Goal: Transaction & Acquisition: Book appointment/travel/reservation

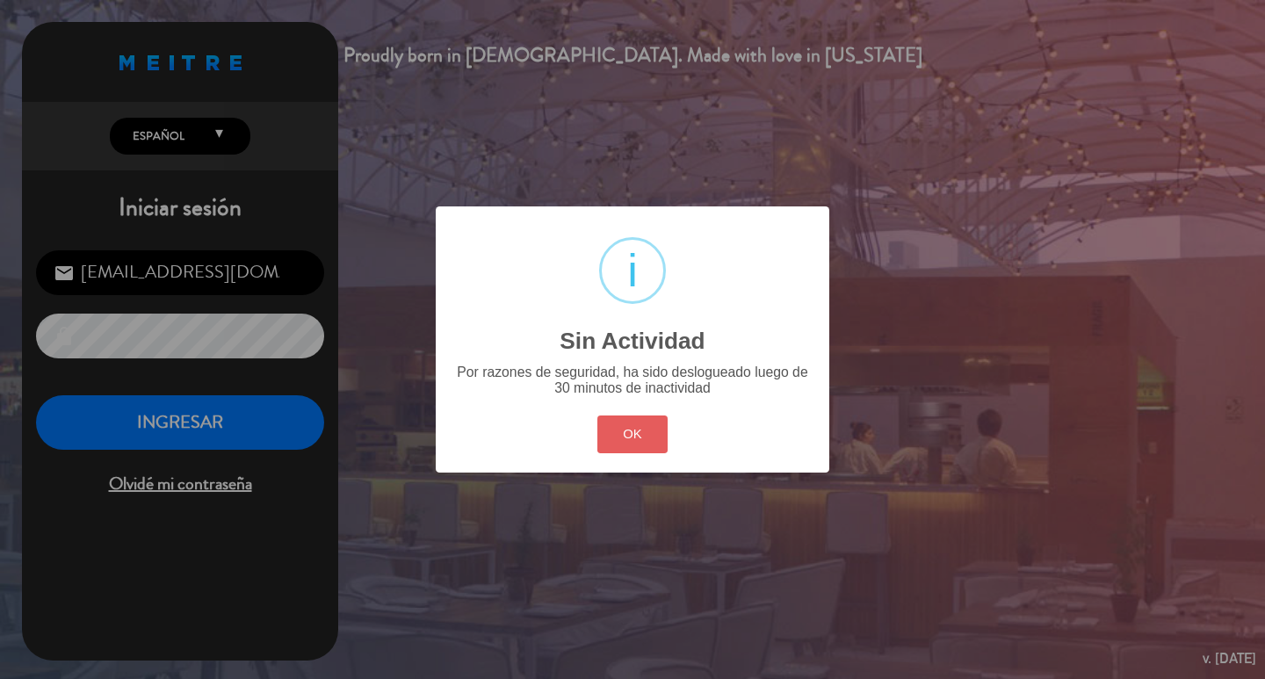
click at [634, 453] on button "OK" at bounding box center [632, 435] width 71 height 38
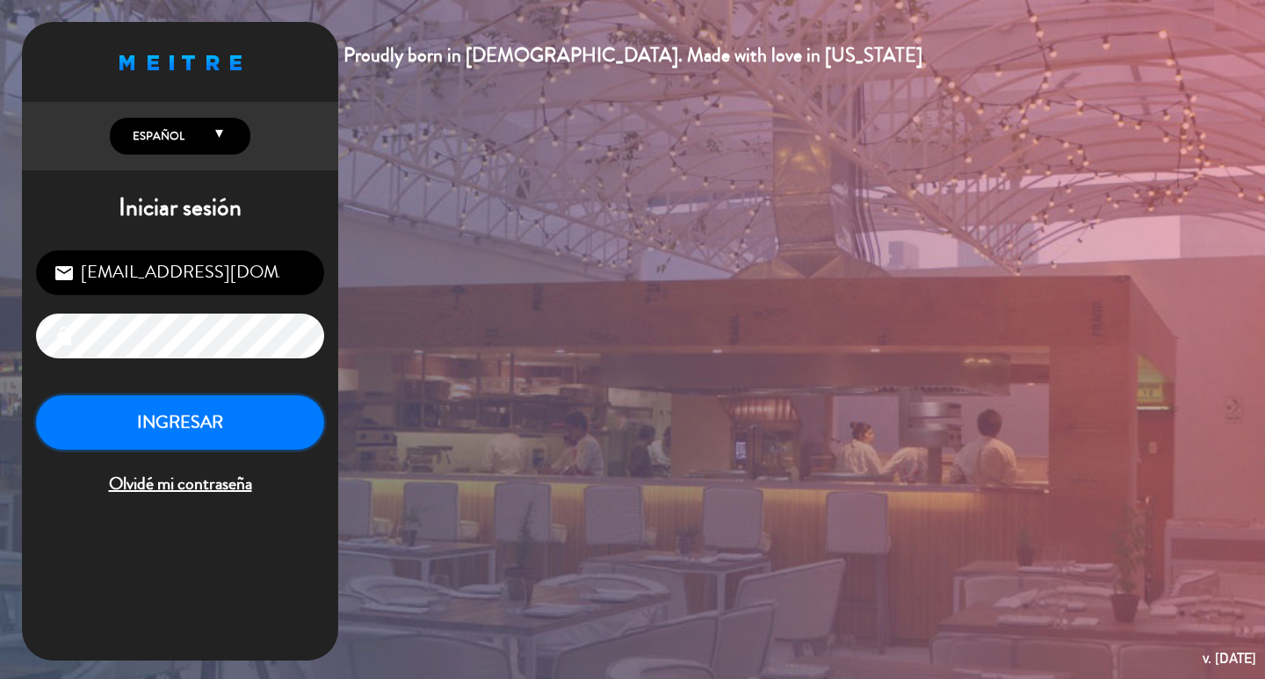
click at [232, 448] on button "INGRESAR" at bounding box center [180, 422] width 288 height 55
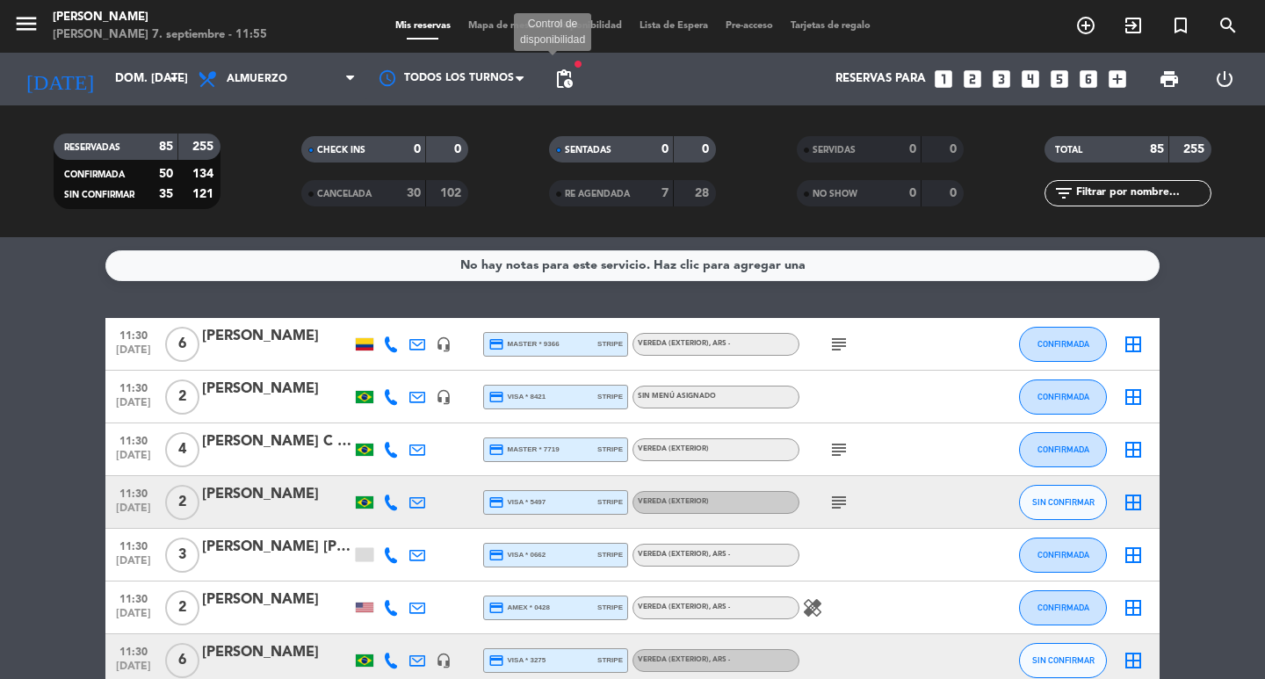
click at [568, 82] on span "pending_actions" at bounding box center [563, 79] width 21 height 21
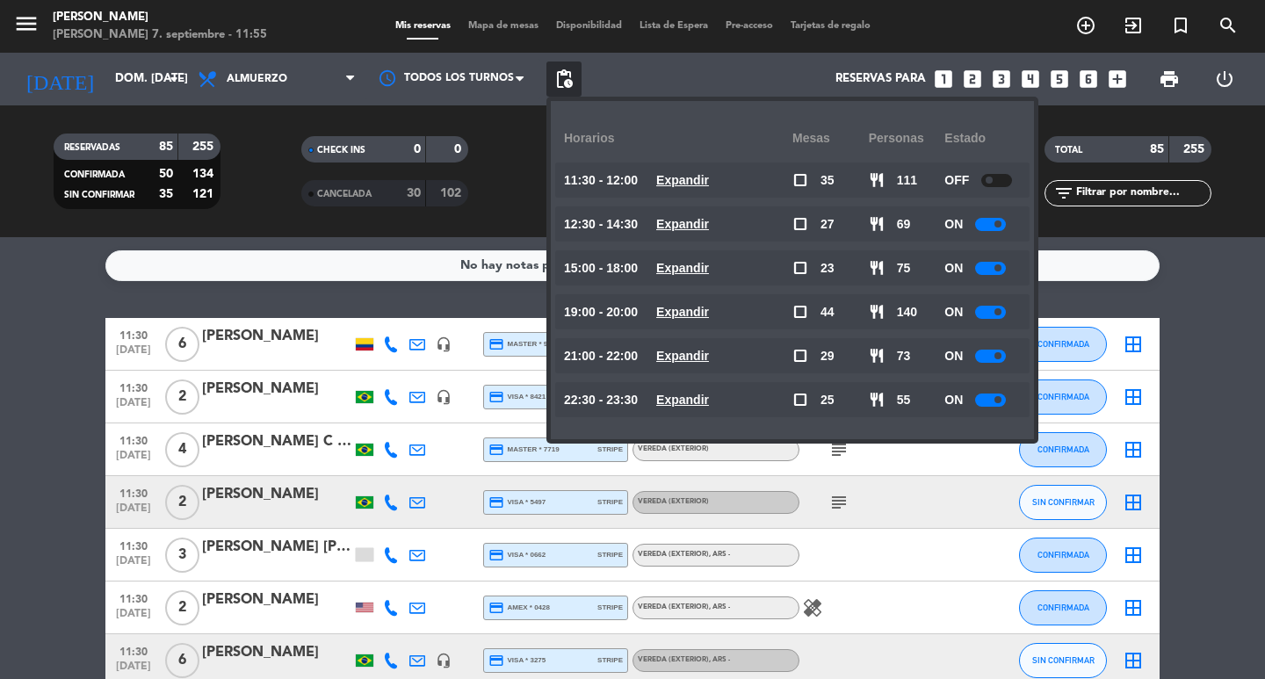
click at [709, 265] on u "Expandir" at bounding box center [682, 268] width 53 height 14
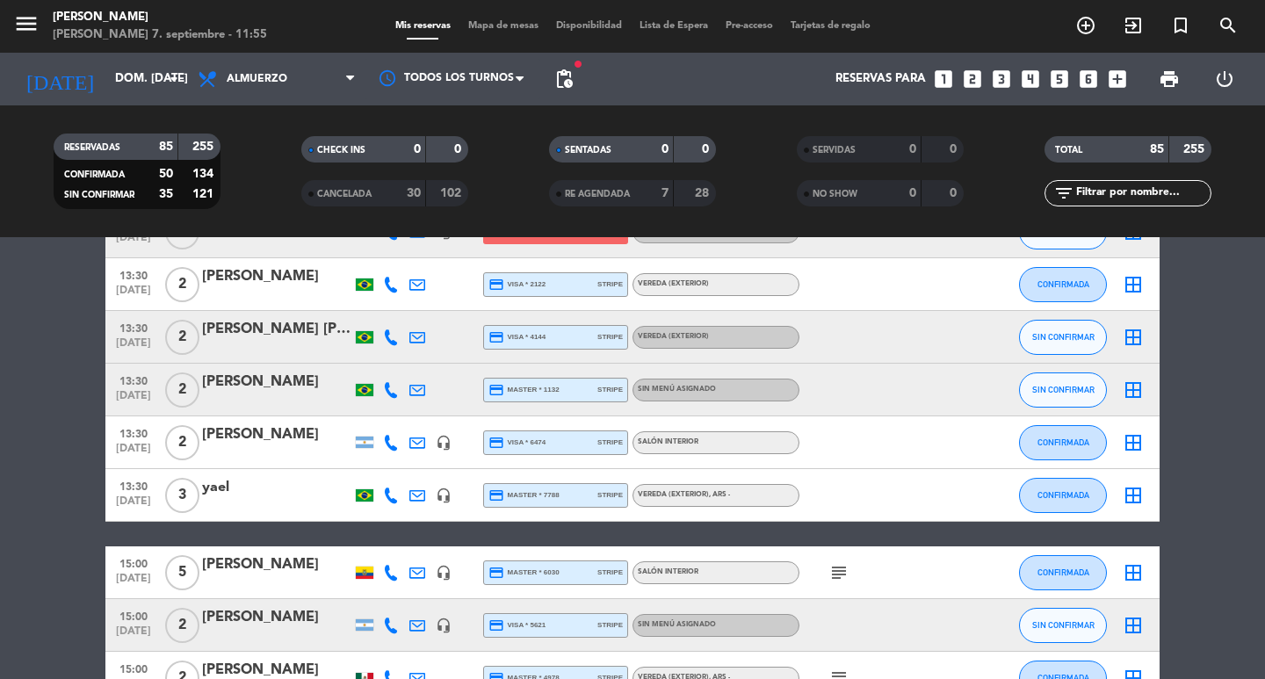
scroll to position [3426, 0]
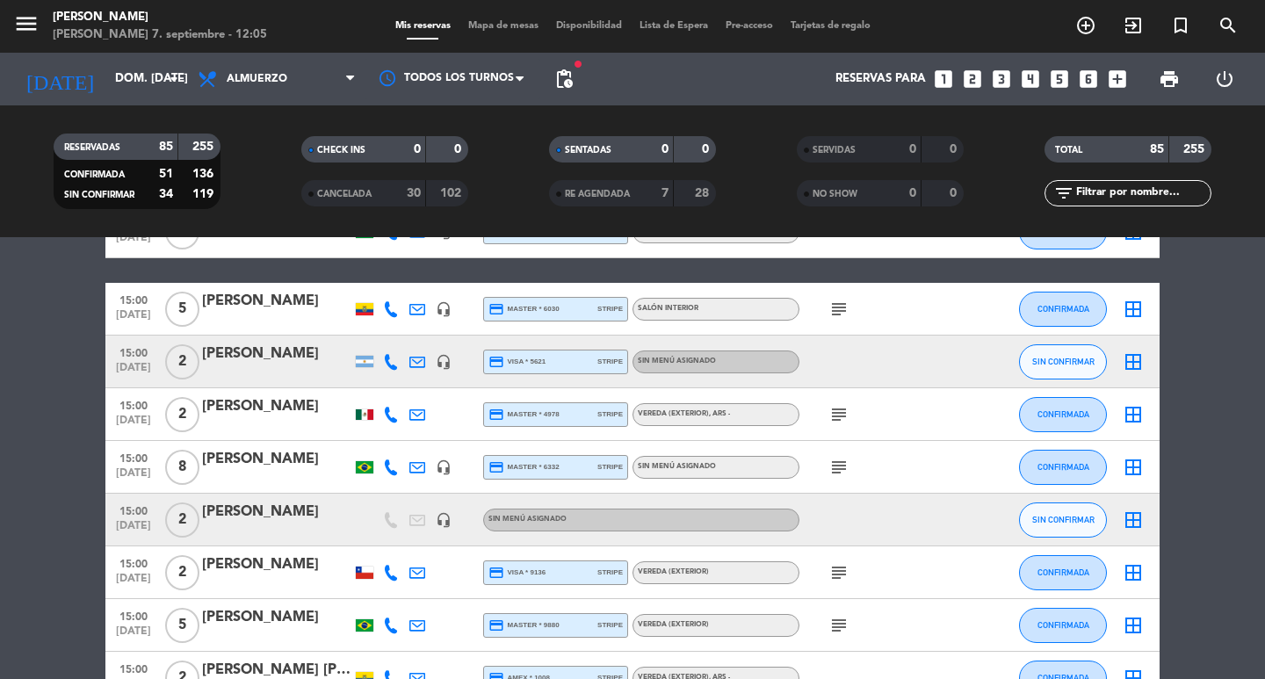
drag, startPoint x: 95, startPoint y: 32, endPoint x: 136, endPoint y: 47, distance: 43.9
click at [136, 47] on div "menu [PERSON_NAME] 7. septiembre - 12:05 Mis reservas Mapa de mesas Disponibili…" at bounding box center [632, 26] width 1265 height 53
click at [148, 69] on input "dom. [DATE]" at bounding box center [183, 79] width 155 height 32
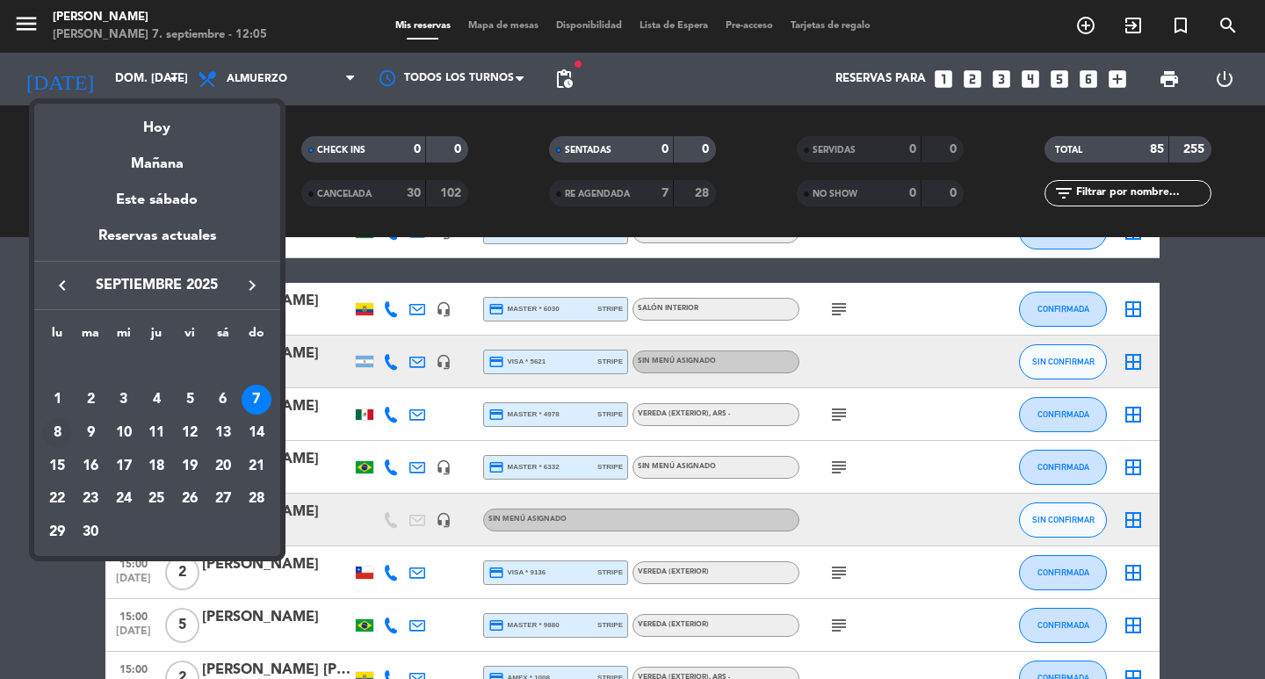
click at [54, 439] on div "8" at bounding box center [57, 433] width 30 height 30
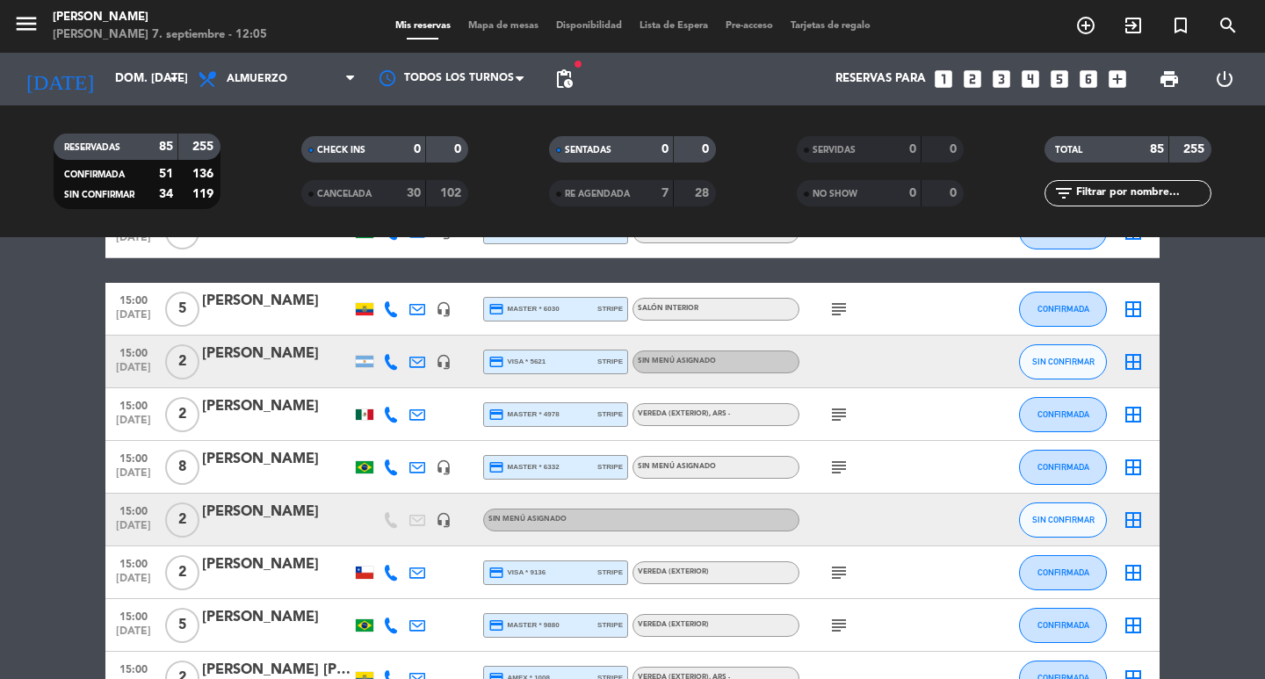
type input "lun. [DATE]"
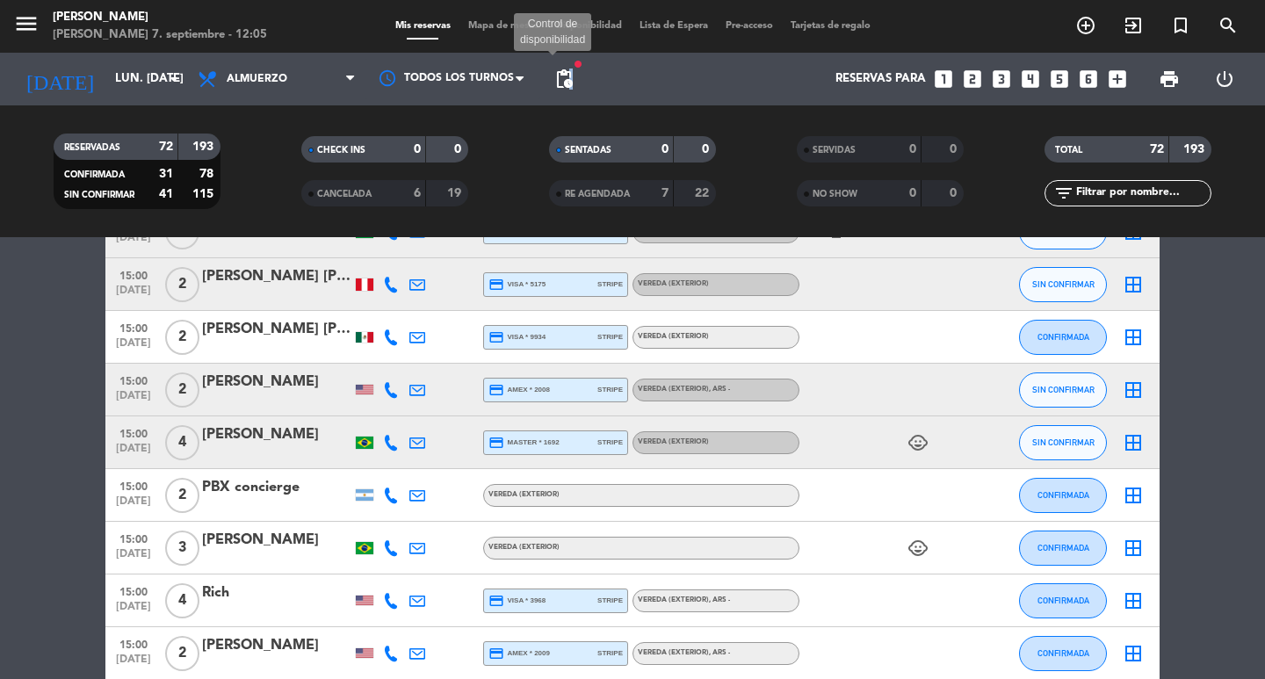
click at [575, 80] on span "pending_actions" at bounding box center [563, 79] width 21 height 21
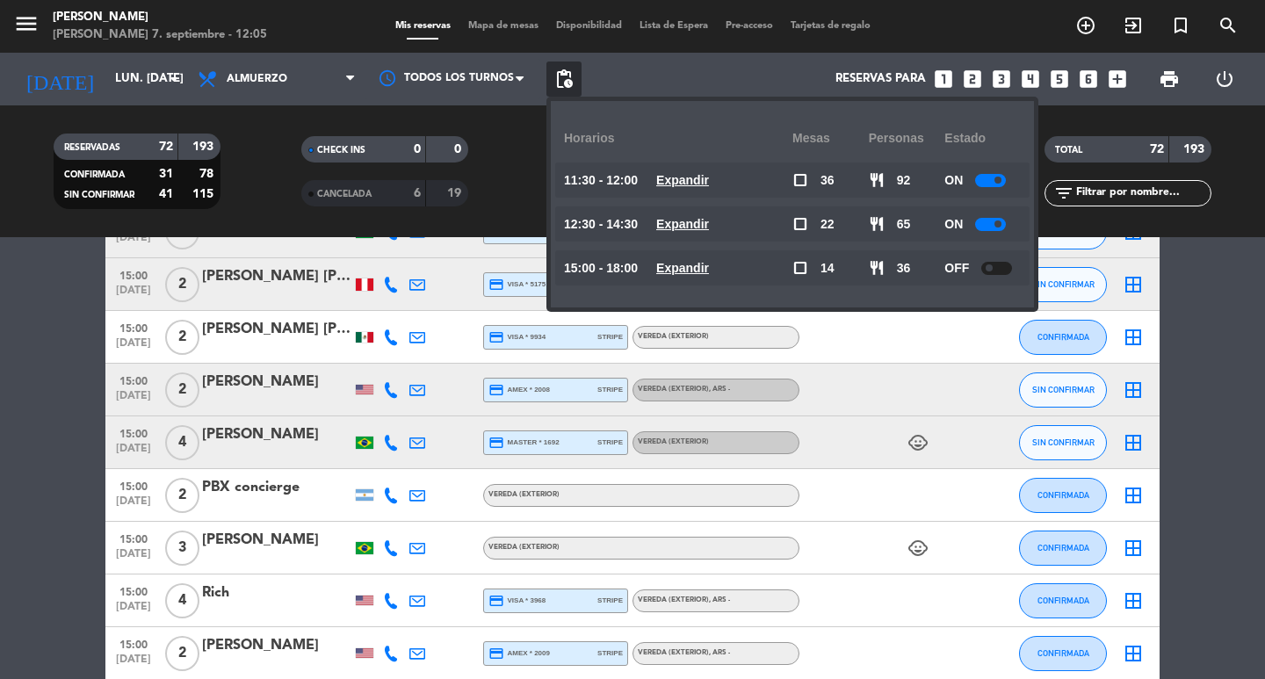
click at [709, 217] on u "Expandir" at bounding box center [682, 224] width 53 height 14
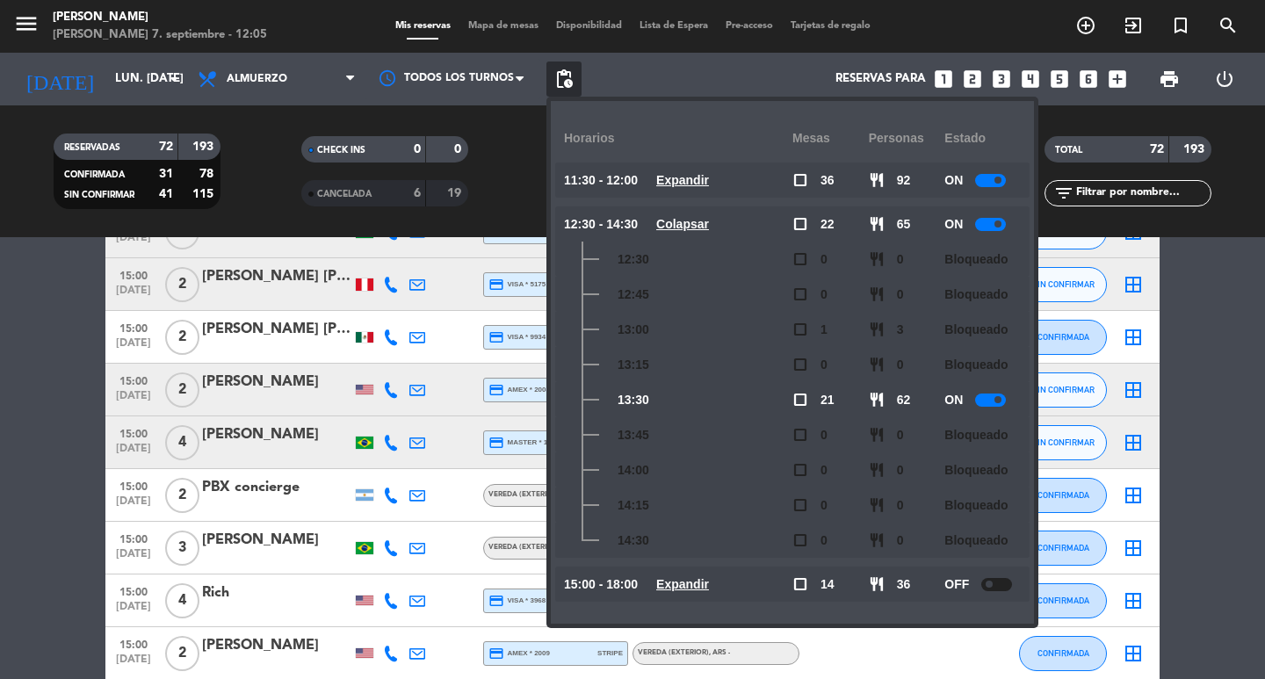
click at [709, 580] on u "Expandir" at bounding box center [682, 584] width 53 height 14
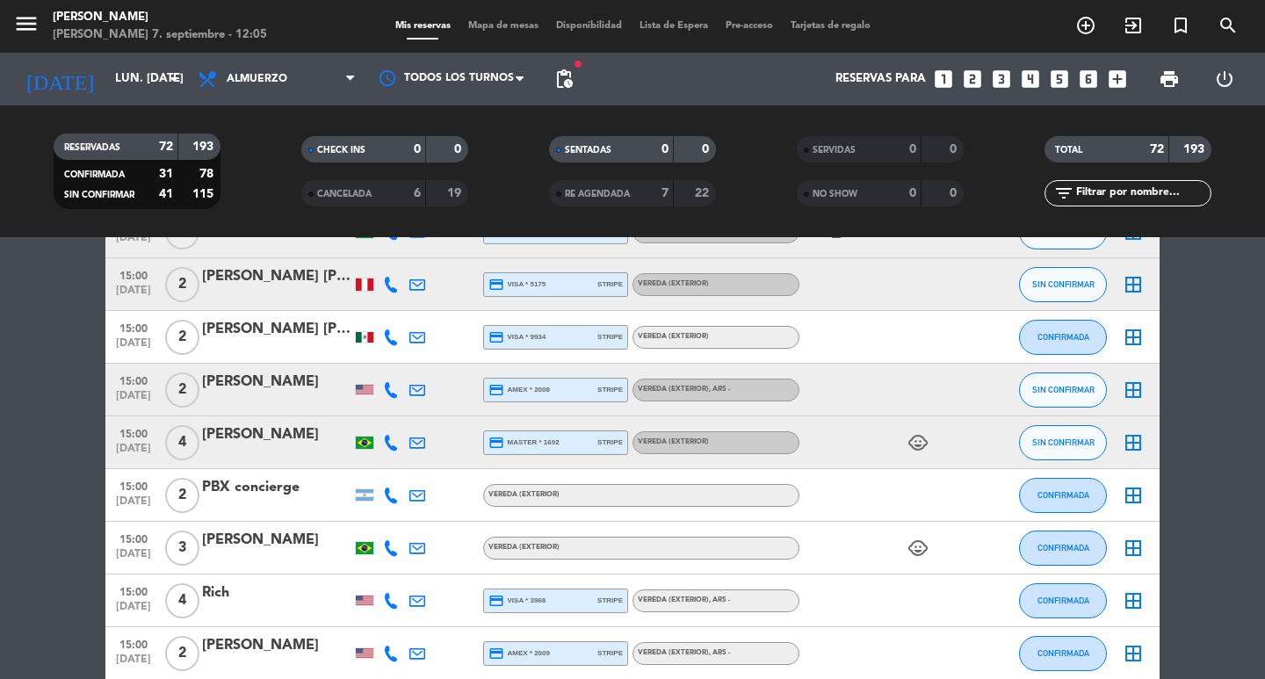
click at [969, 88] on icon "looks_two" at bounding box center [972, 79] width 23 height 23
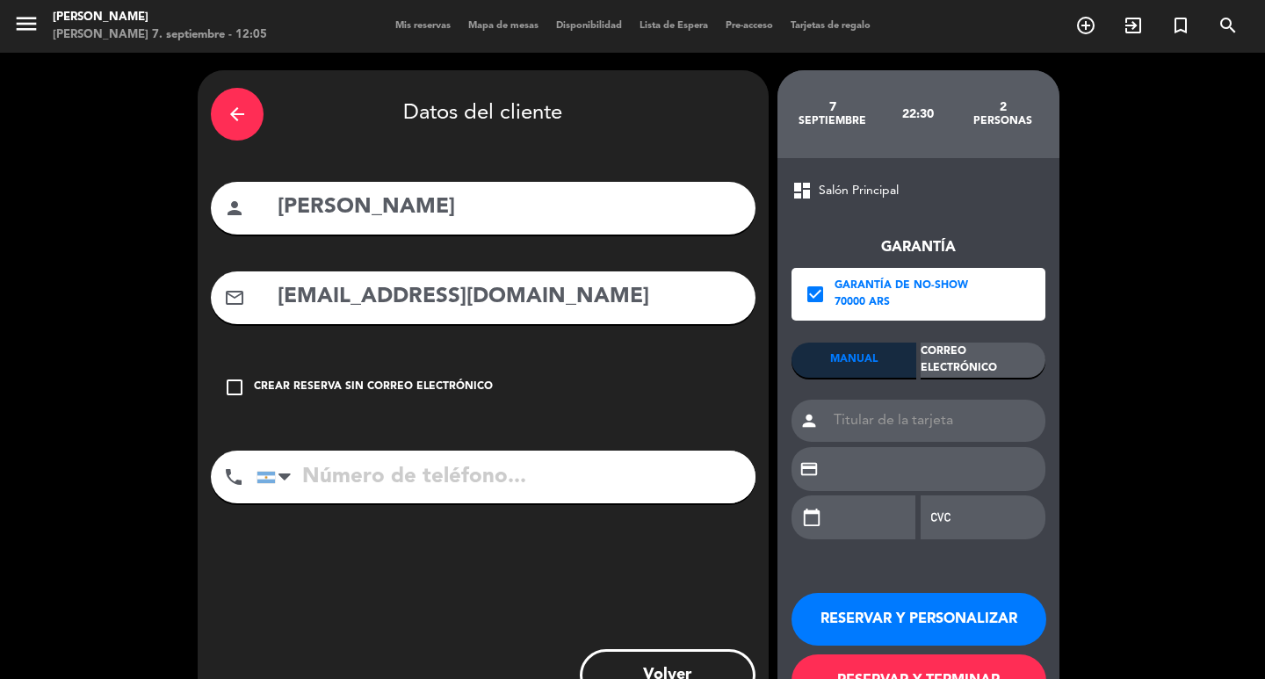
click at [232, 128] on div "arrow_back" at bounding box center [237, 114] width 53 height 53
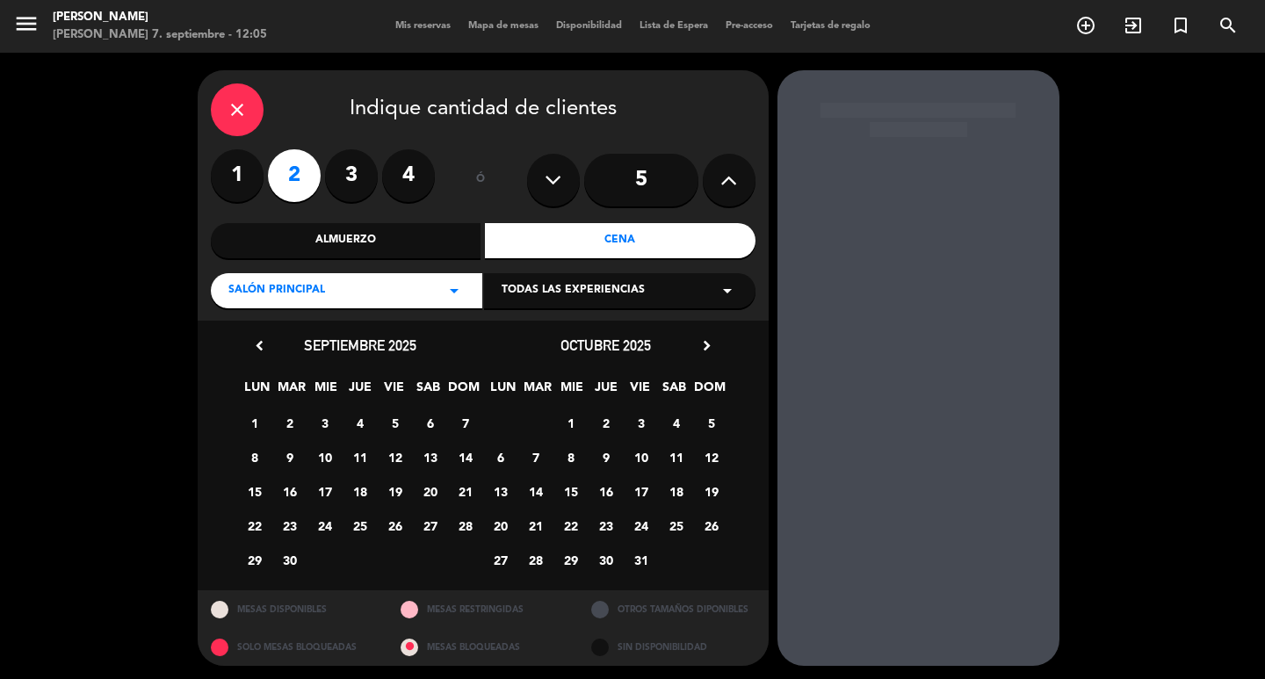
drag, startPoint x: 521, startPoint y: 294, endPoint x: 513, endPoint y: 286, distance: 11.2
click at [521, 293] on span "Todas las experiencias" at bounding box center [573, 291] width 143 height 18
click at [430, 301] on div "Salón Principal arrow_drop_down" at bounding box center [346, 290] width 271 height 35
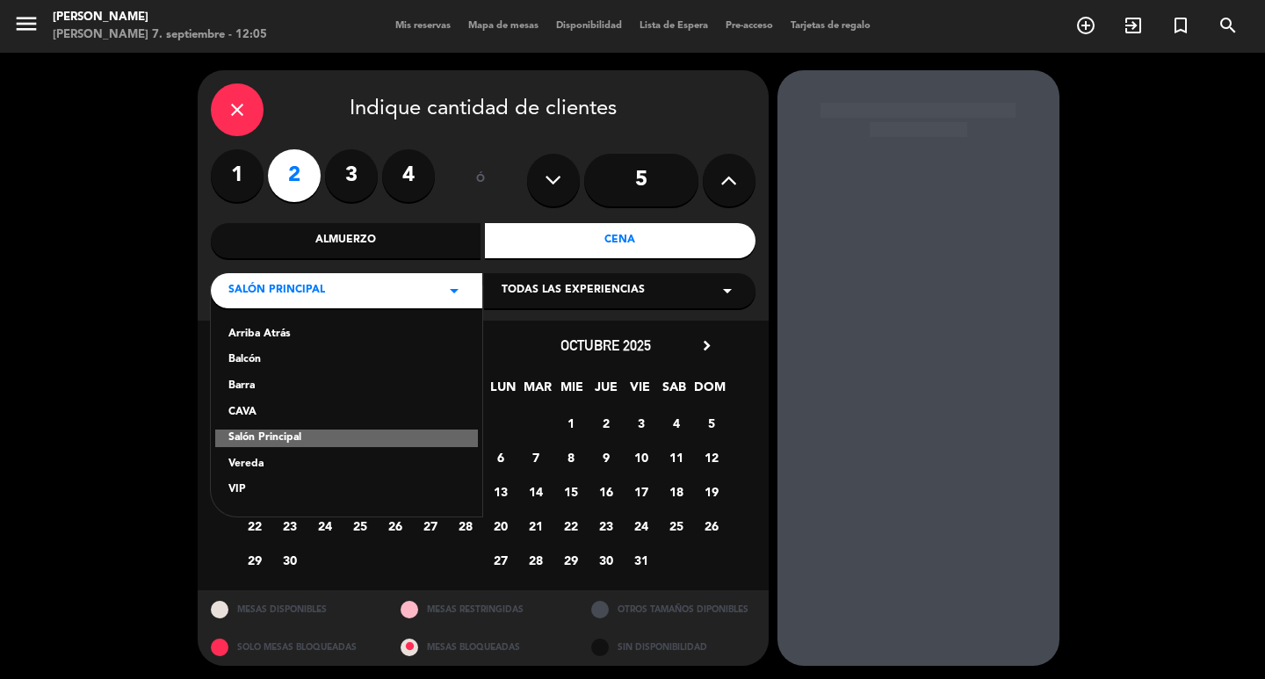
click at [258, 474] on div "Vereda" at bounding box center [346, 465] width 236 height 18
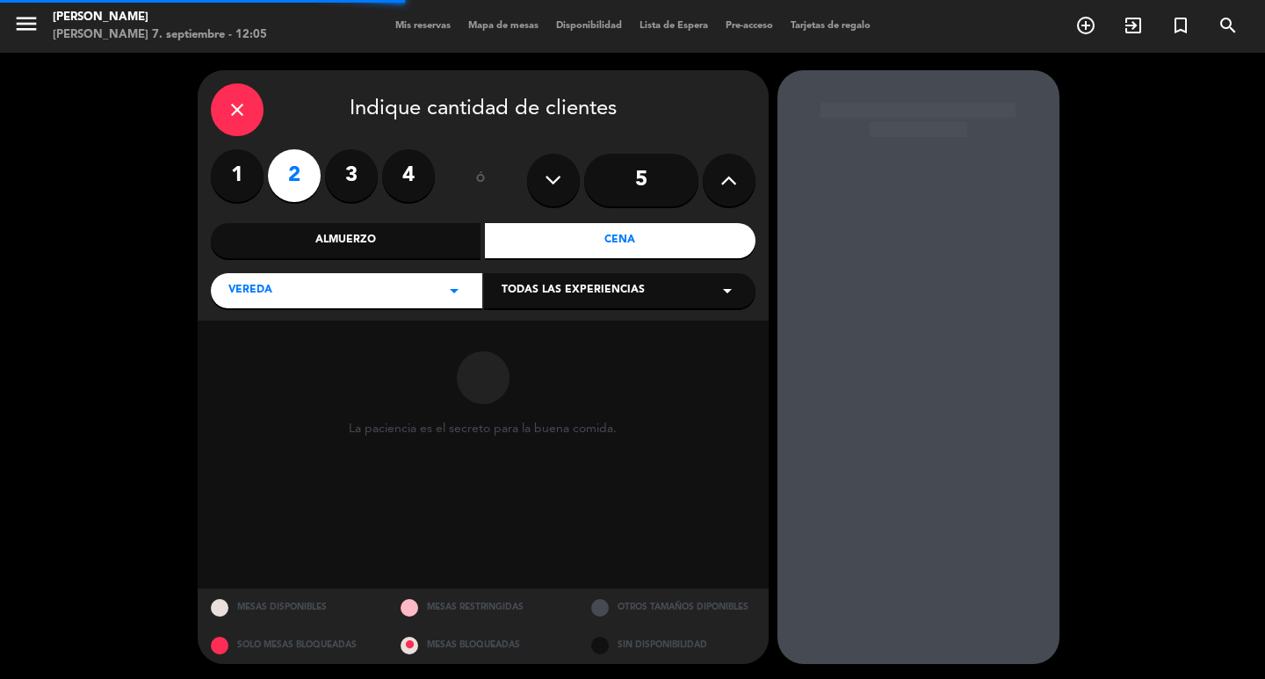
click at [540, 308] on div "Todas las experiencias arrow_drop_down" at bounding box center [619, 290] width 271 height 35
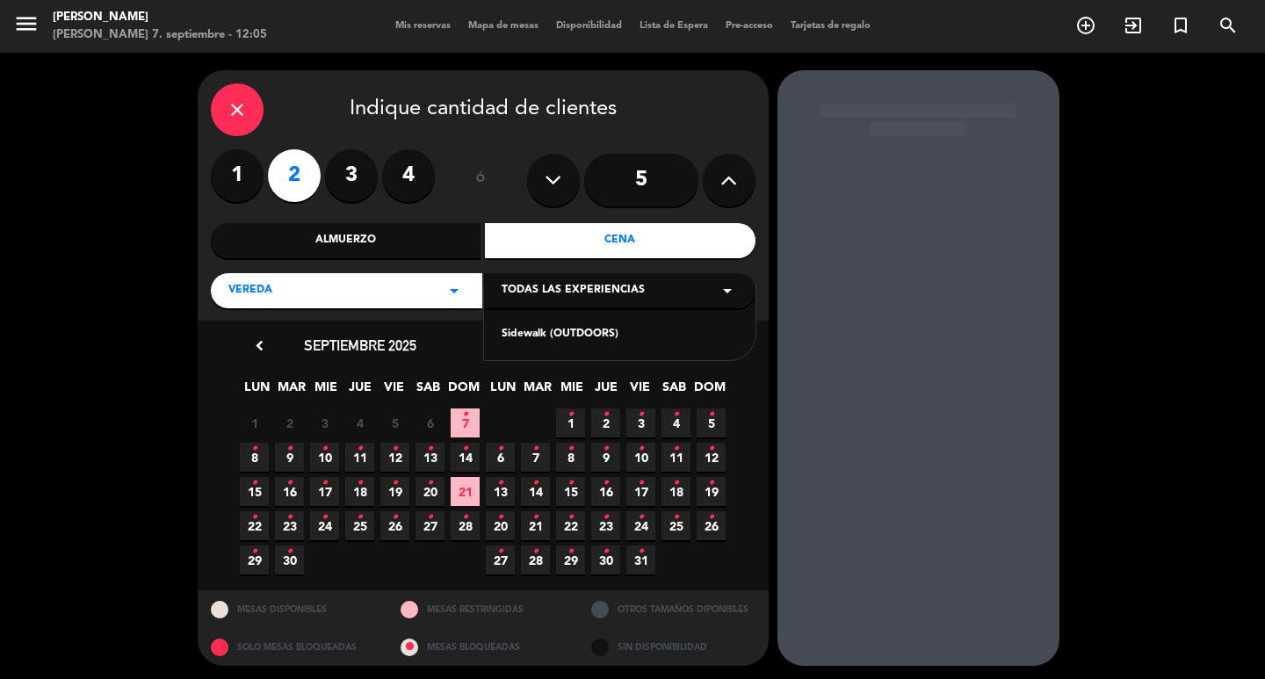
click at [548, 353] on div "Sidewalk (OUTDOORS)" at bounding box center [619, 323] width 271 height 75
click at [545, 343] on div "Sidewalk (OUTDOORS)" at bounding box center [620, 335] width 236 height 18
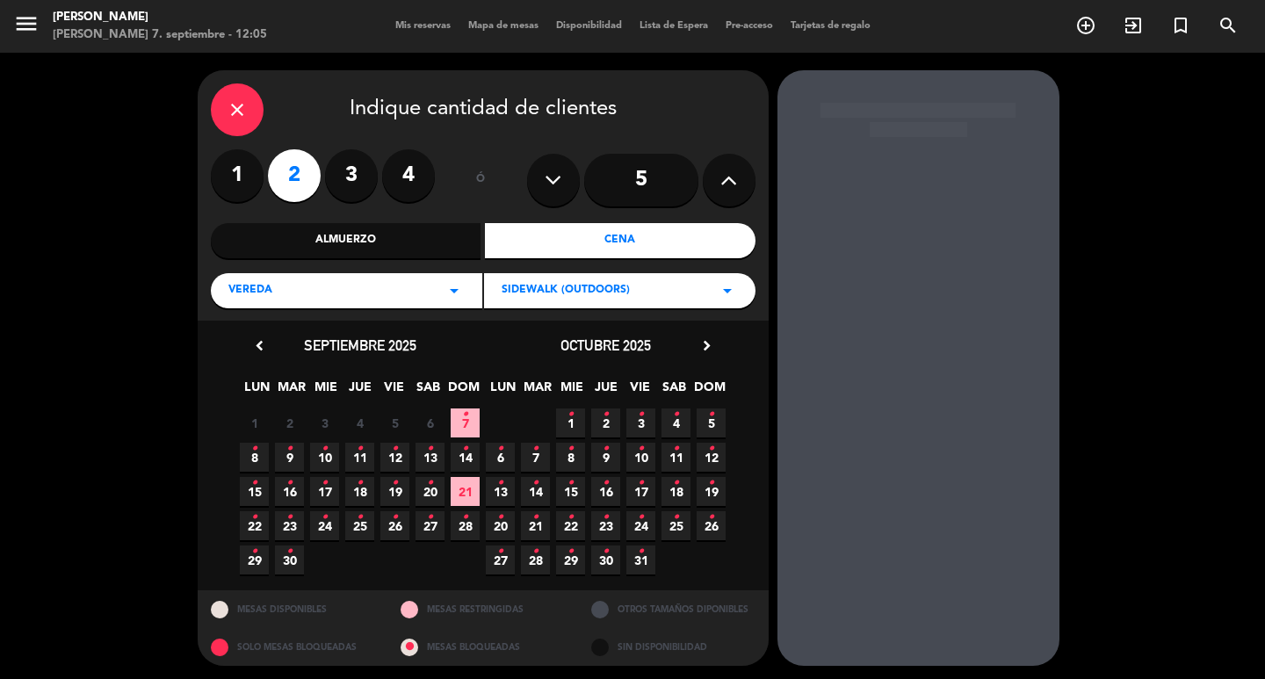
click at [263, 464] on span "8 •" at bounding box center [254, 457] width 29 height 29
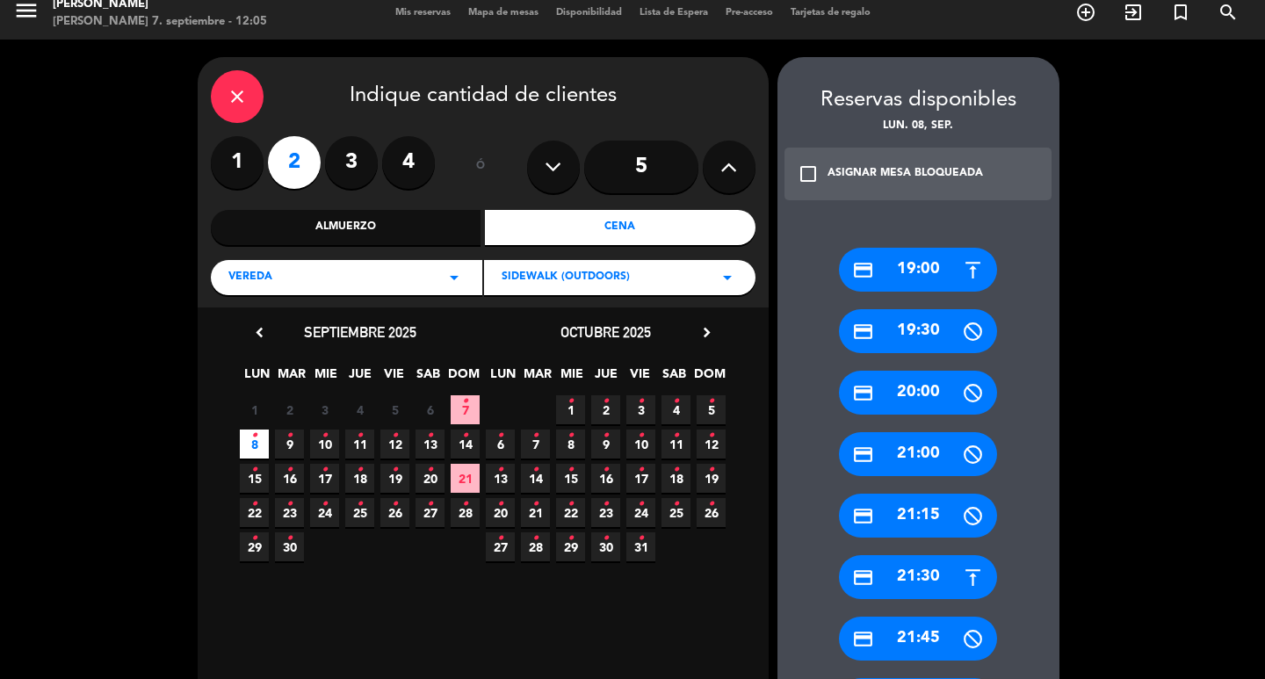
click at [474, 237] on div "Almuerzo" at bounding box center [346, 227] width 271 height 35
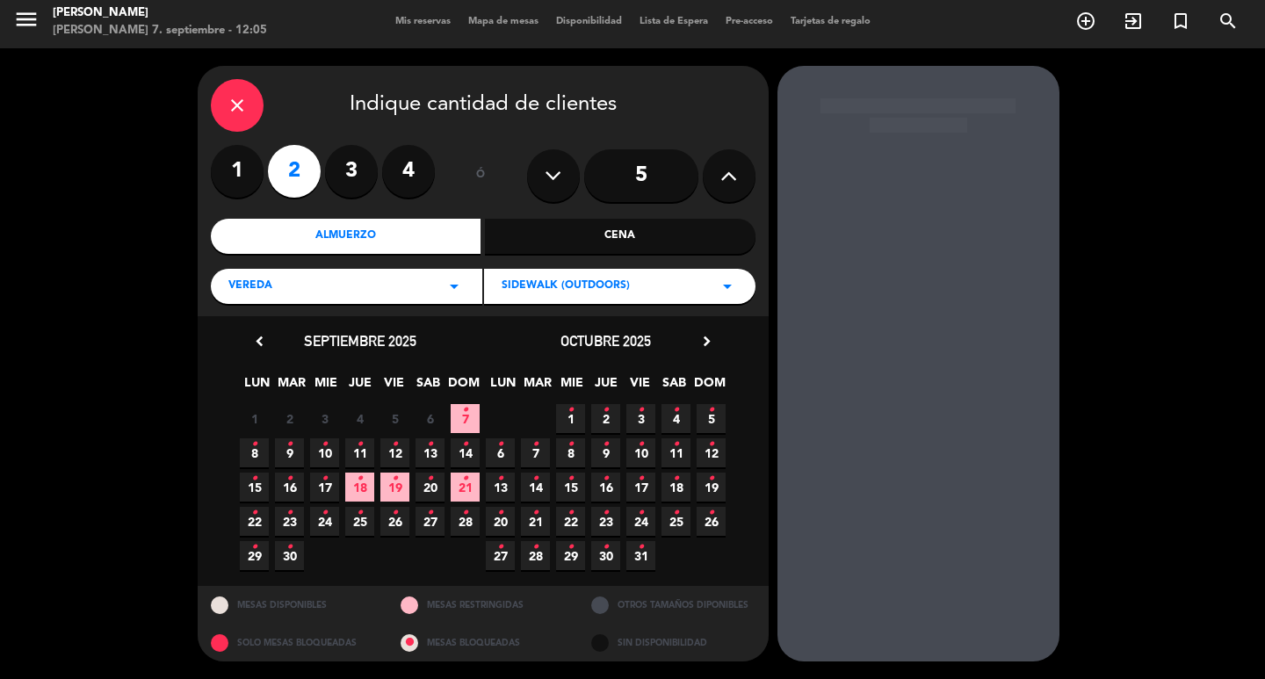
click at [362, 238] on div "Almuerzo" at bounding box center [346, 236] width 271 height 35
click at [253, 459] on icon "•" at bounding box center [254, 444] width 6 height 28
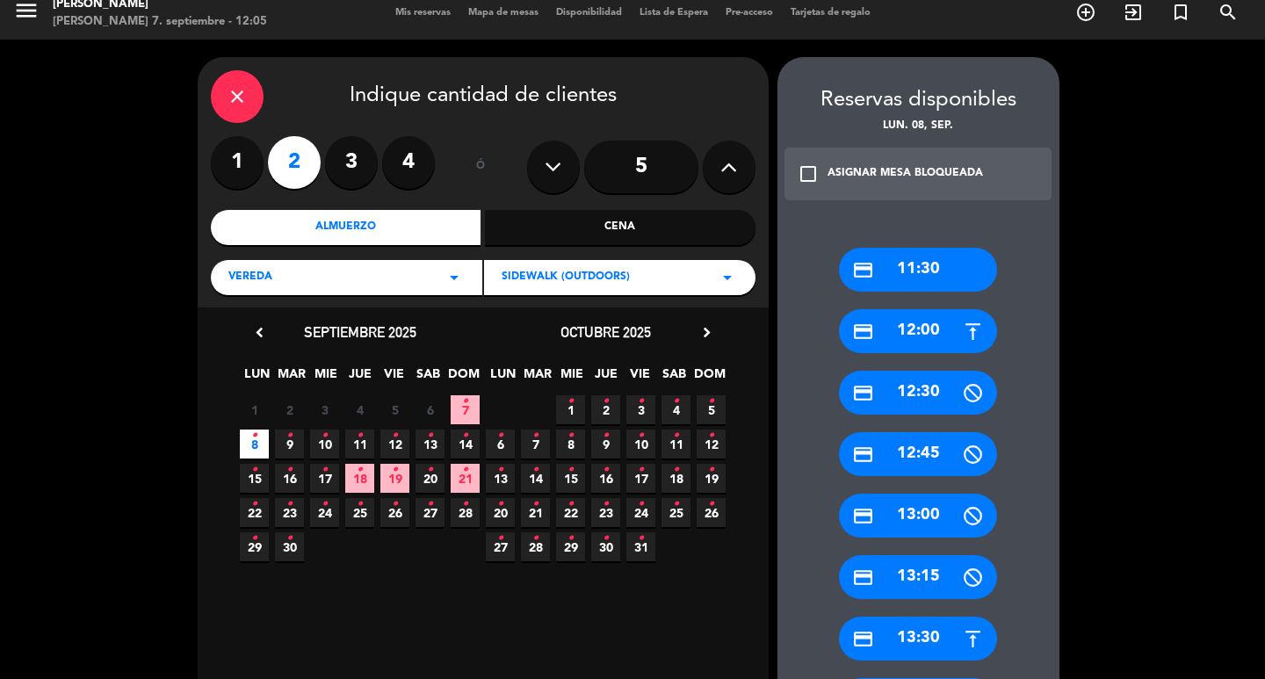
click at [949, 632] on div "credit_card 13:30" at bounding box center [918, 639] width 158 height 44
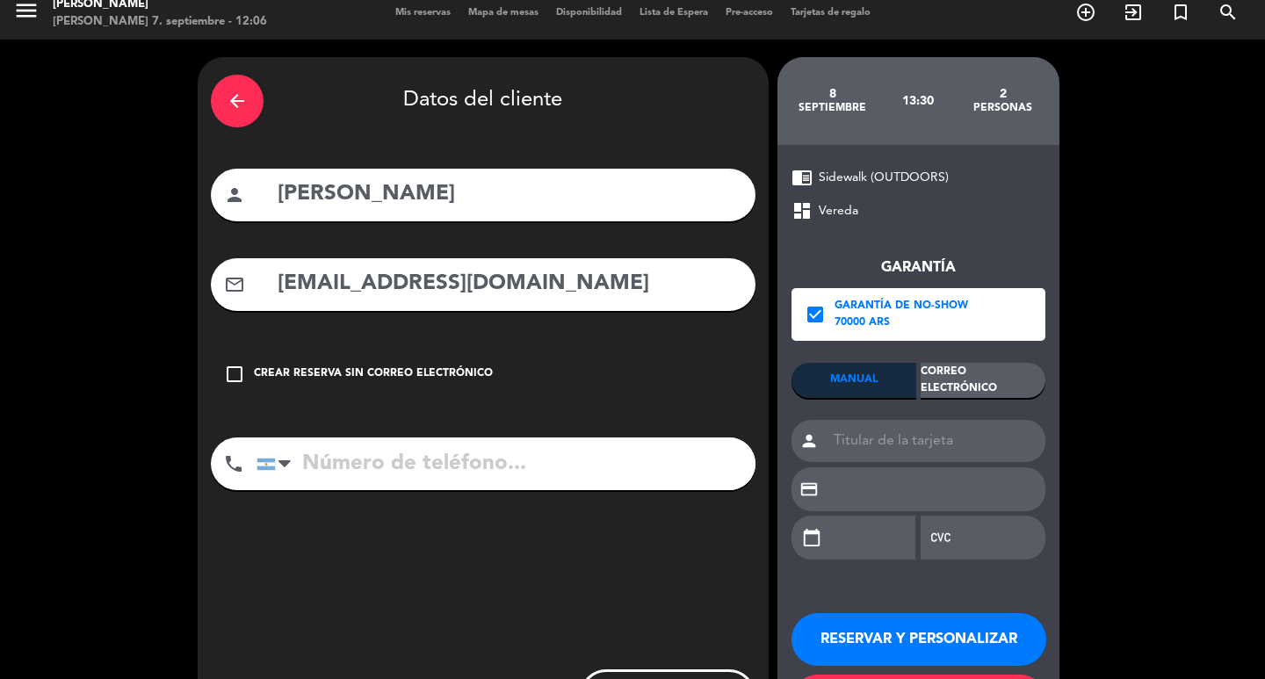
click at [546, 201] on input "[PERSON_NAME]" at bounding box center [509, 195] width 466 height 36
drag, startPoint x: 546, startPoint y: 201, endPoint x: 121, endPoint y: 245, distance: 427.5
click at [121, 245] on div "arrow_back Datos del cliente person [PERSON_NAME] mail_outline [EMAIL_ADDRESS][…" at bounding box center [632, 403] width 1265 height 727
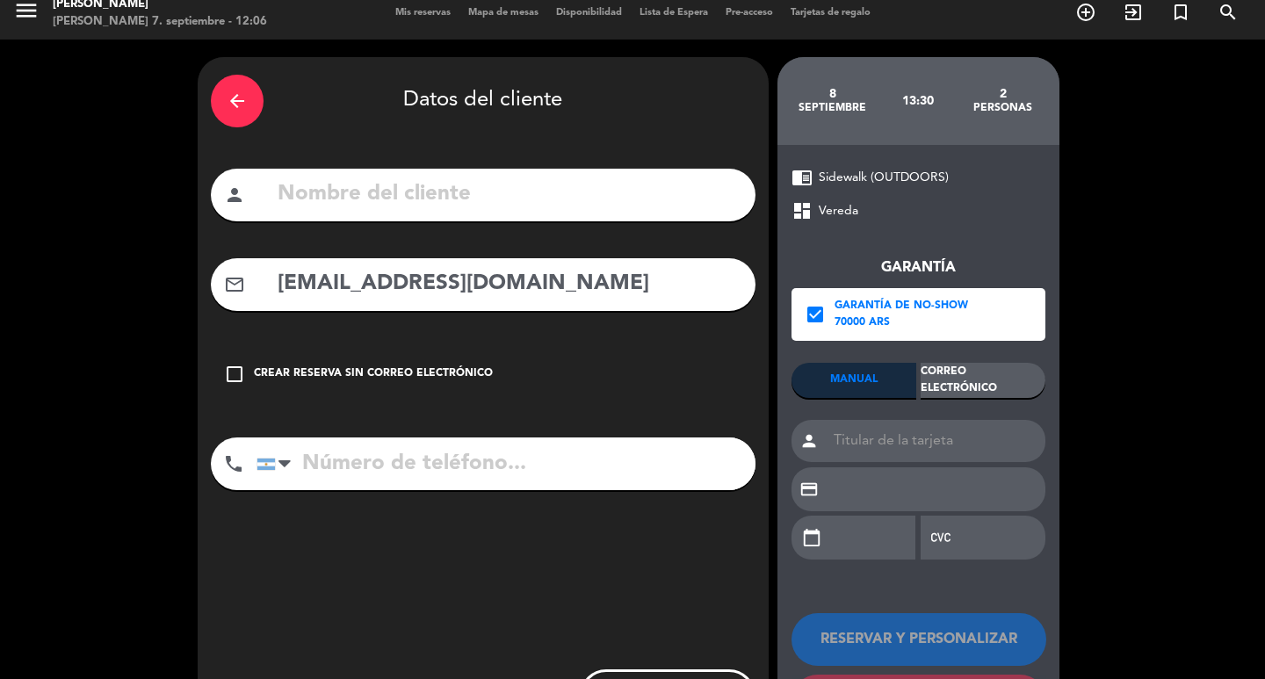
drag, startPoint x: 611, startPoint y: 302, endPoint x: 25, endPoint y: 231, distance: 591.1
click at [7, 242] on div "arrow_back Datos del cliente person mail_outline [EMAIL_ADDRESS][DOMAIN_NAME] c…" at bounding box center [632, 403] width 1265 height 727
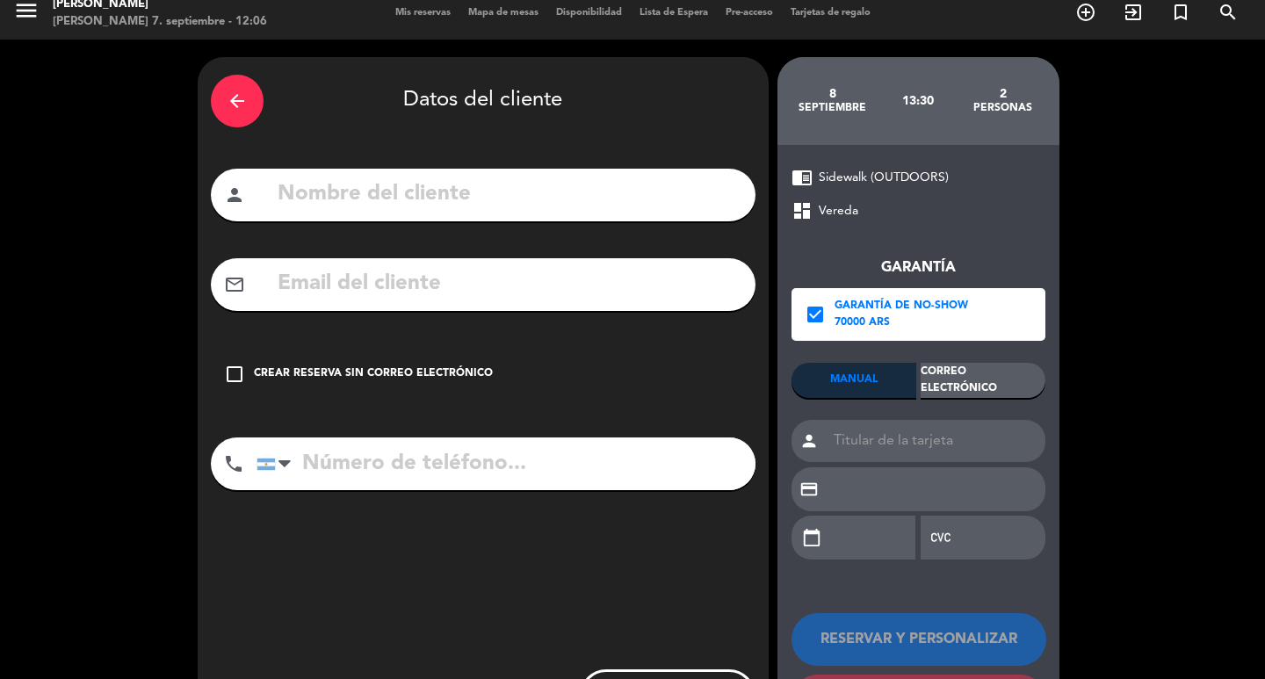
click at [976, 393] on div "Correo Electrónico" at bounding box center [983, 380] width 125 height 35
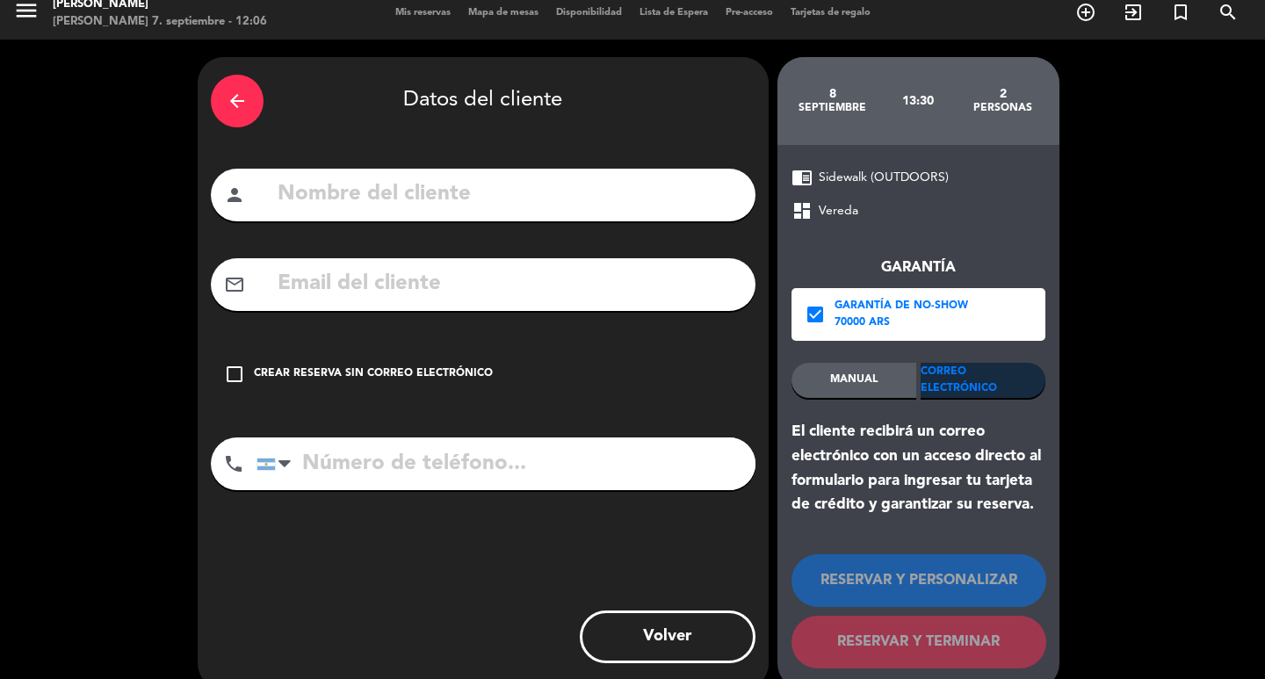
click at [505, 283] on div "mail_outline" at bounding box center [483, 284] width 545 height 53
click at [489, 235] on div "arrow_back Datos del cliente person mail_outline check_box_outline_blank Crear …" at bounding box center [483, 373] width 571 height 633
click at [474, 196] on input "text" at bounding box center [509, 195] width 466 height 36
type input "[PERSON_NAME]"
click at [445, 301] on input "text" at bounding box center [509, 284] width 466 height 36
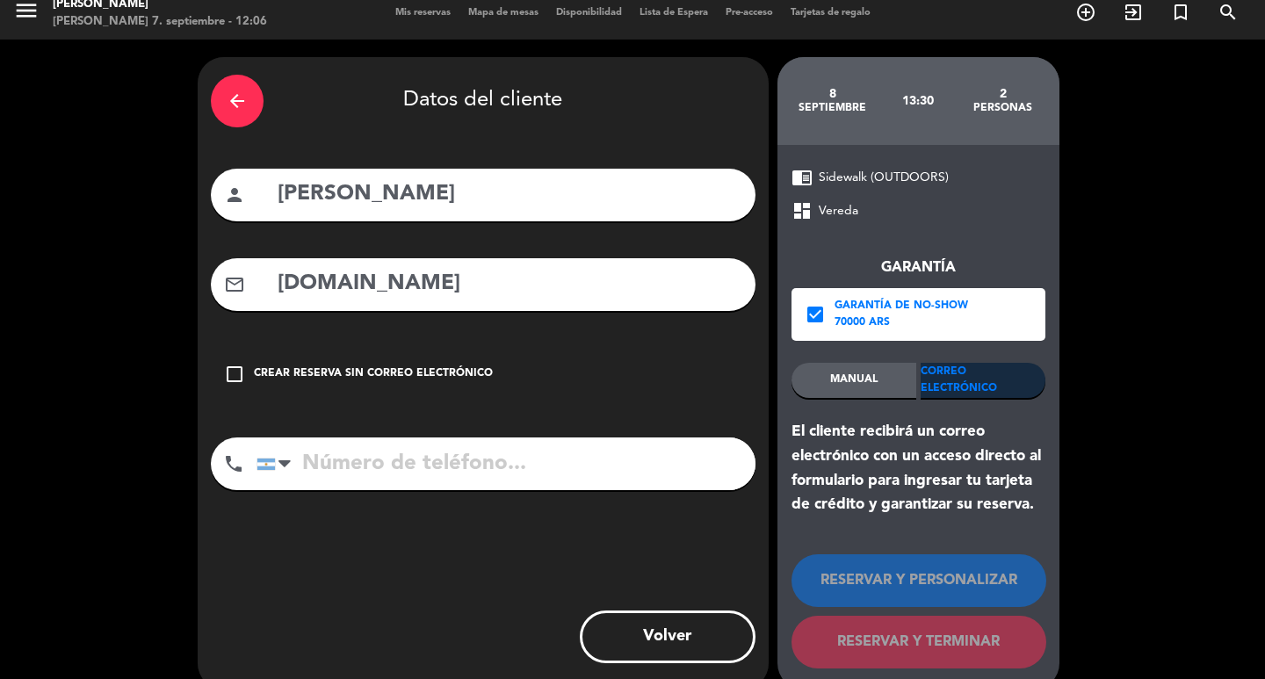
type input "[DOMAIN_NAME]"
click at [401, 490] on input "tel" at bounding box center [506, 463] width 499 height 53
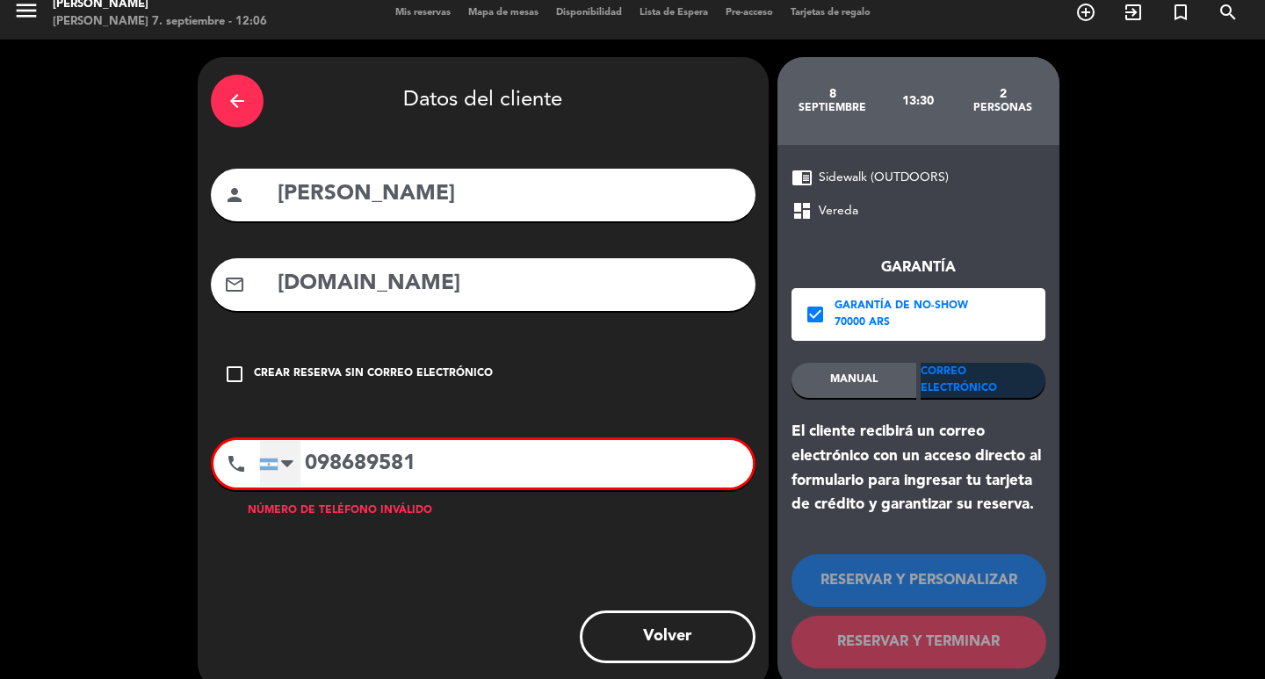
click at [286, 474] on div at bounding box center [287, 463] width 12 height 21
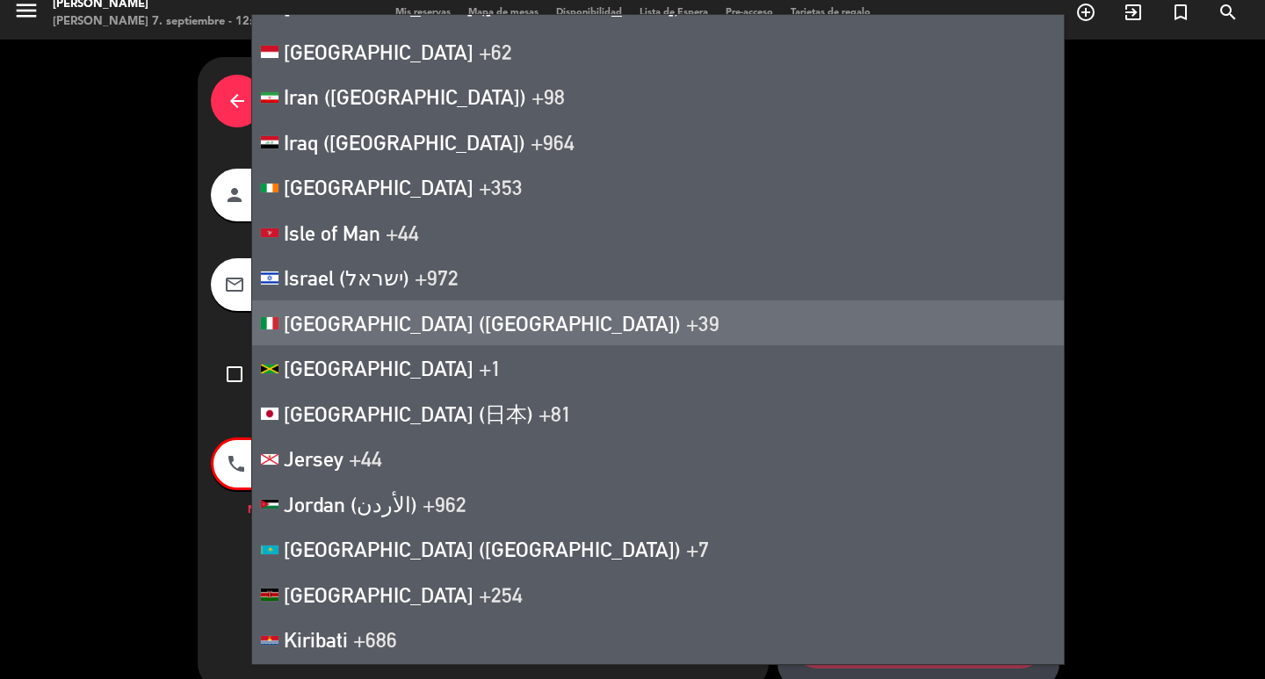
scroll to position [5008, 0]
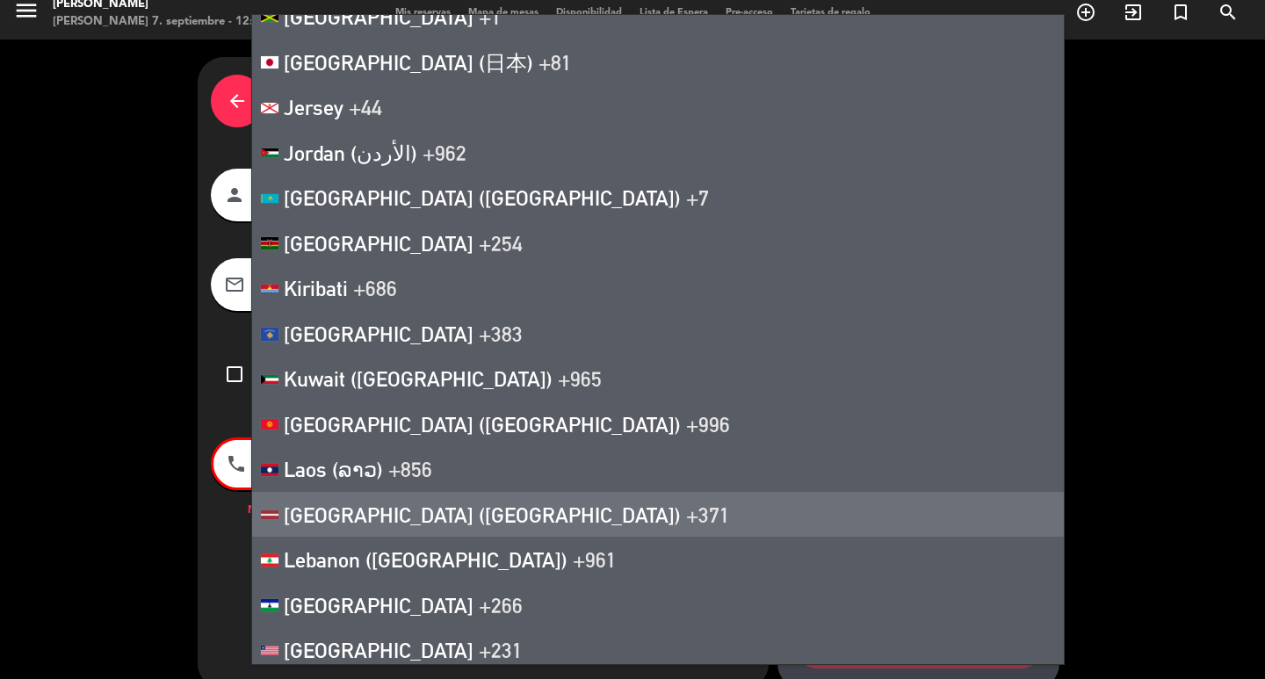
click at [235, 490] on div "phone [GEOGRAPHIC_DATA] +1 [GEOGRAPHIC_DATA] +44 [GEOGRAPHIC_DATA] ([GEOGRAPHIC…" at bounding box center [483, 463] width 545 height 53
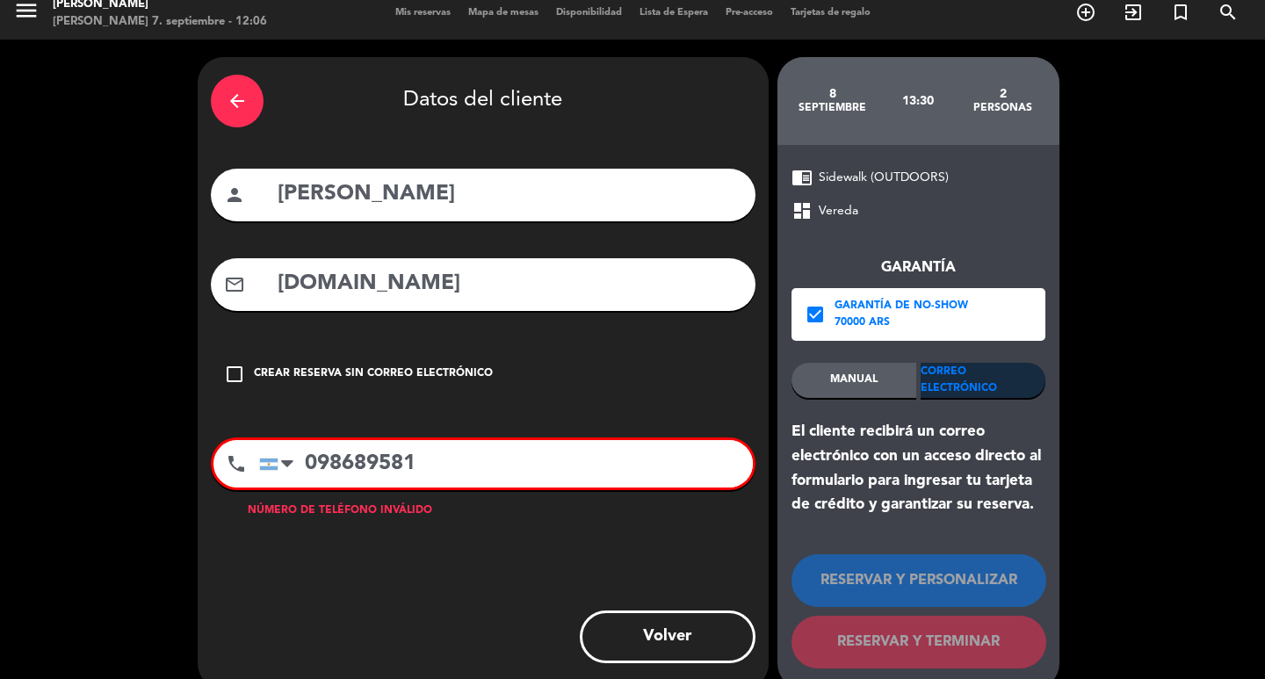
click at [307, 488] on input "098689581" at bounding box center [506, 463] width 494 height 47
click at [315, 488] on input "098689581" at bounding box center [506, 463] width 494 height 47
click at [481, 488] on input "[PHONE_NUMBER]" at bounding box center [506, 463] width 494 height 47
click at [444, 488] on input "[PHONE_NUMBER]" at bounding box center [506, 463] width 494 height 47
click at [445, 490] on div "phone [GEOGRAPHIC_DATA] +1 [GEOGRAPHIC_DATA] +44 [GEOGRAPHIC_DATA] ([GEOGRAPHIC…" at bounding box center [483, 463] width 545 height 53
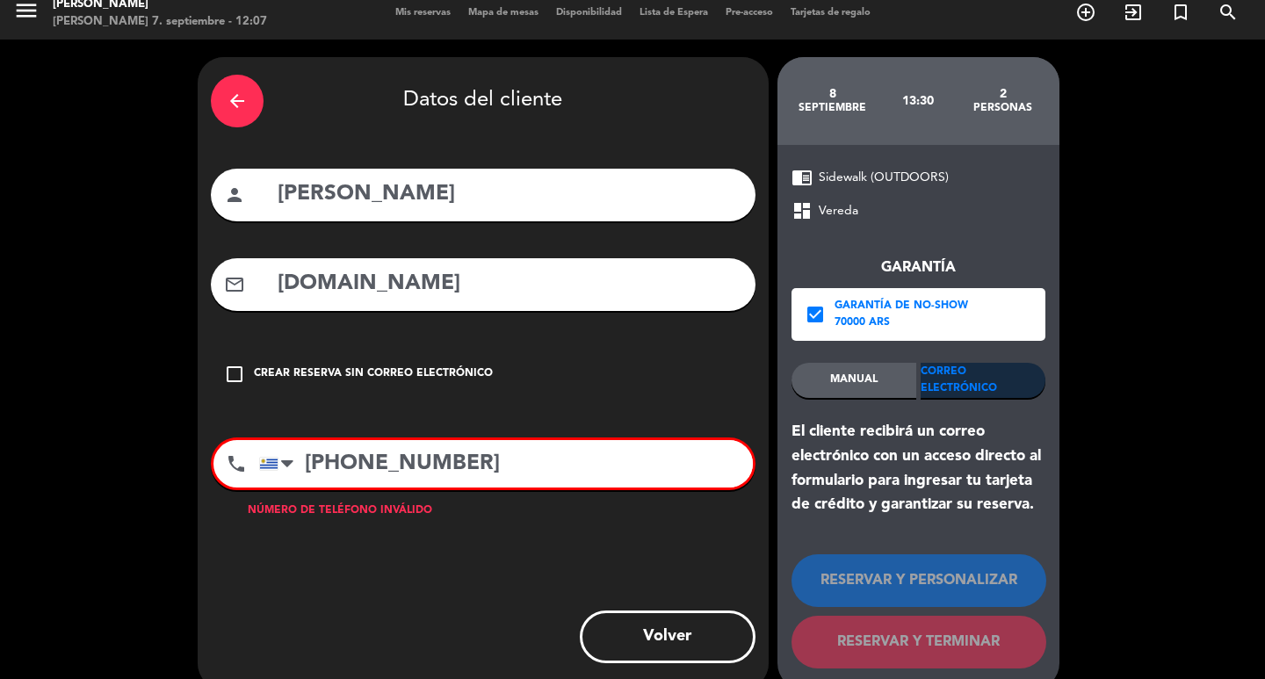
click at [444, 488] on input "[PHONE_NUMBER]" at bounding box center [506, 463] width 494 height 47
click at [518, 488] on input "[PHONE_NUMBER]" at bounding box center [506, 463] width 494 height 47
click at [334, 488] on input "+59868958" at bounding box center [506, 463] width 494 height 47
click at [440, 488] on input "[PHONE_NUMBER]" at bounding box center [506, 463] width 494 height 47
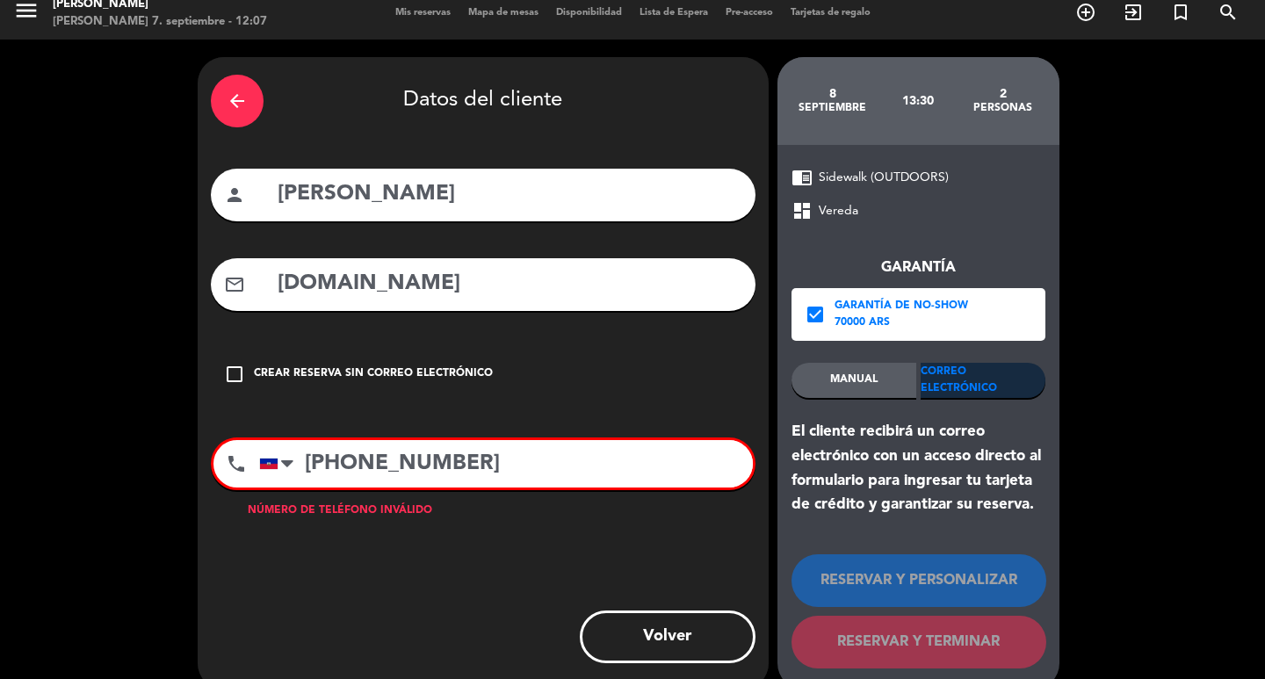
click at [340, 488] on input "[PHONE_NUMBER]" at bounding box center [506, 463] width 494 height 47
click at [483, 488] on input "+59868958" at bounding box center [506, 463] width 494 height 47
drag, startPoint x: 503, startPoint y: 510, endPoint x: 425, endPoint y: 490, distance: 80.8
click at [425, 488] on input "+59868958" at bounding box center [506, 463] width 494 height 47
type input "+"
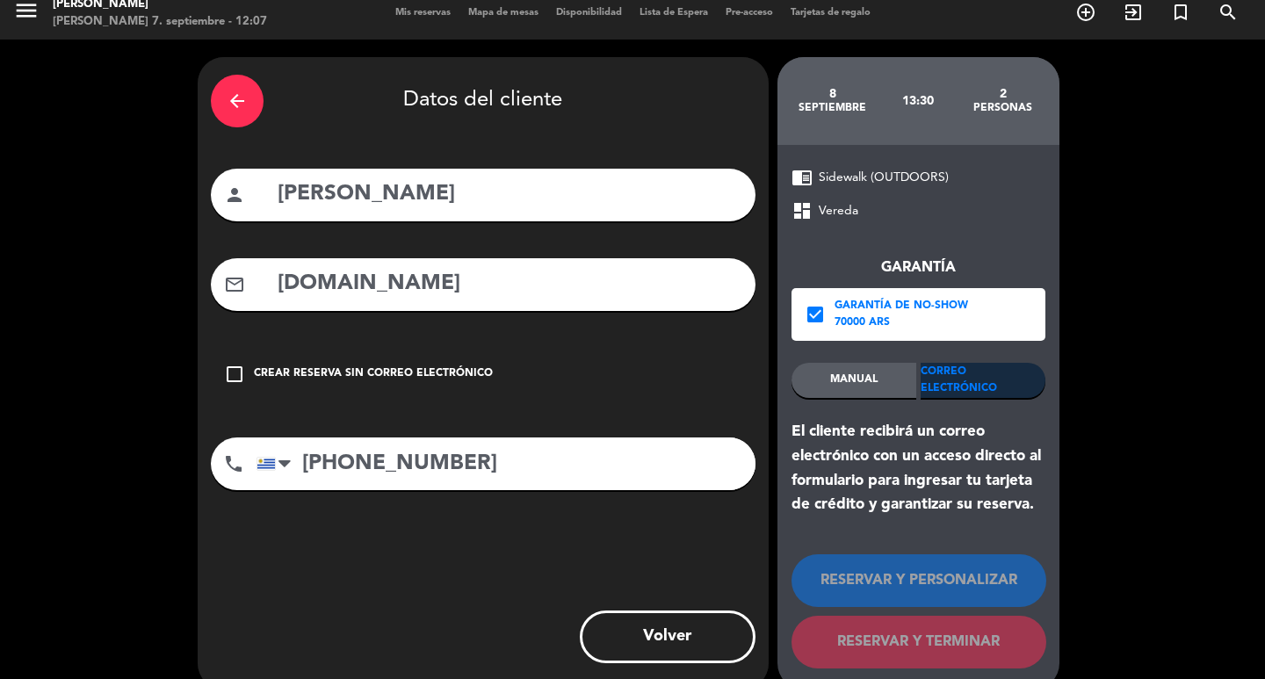
type input "[PHONE_NUMBER]"
click at [387, 302] on input "[DOMAIN_NAME]" at bounding box center [509, 284] width 466 height 36
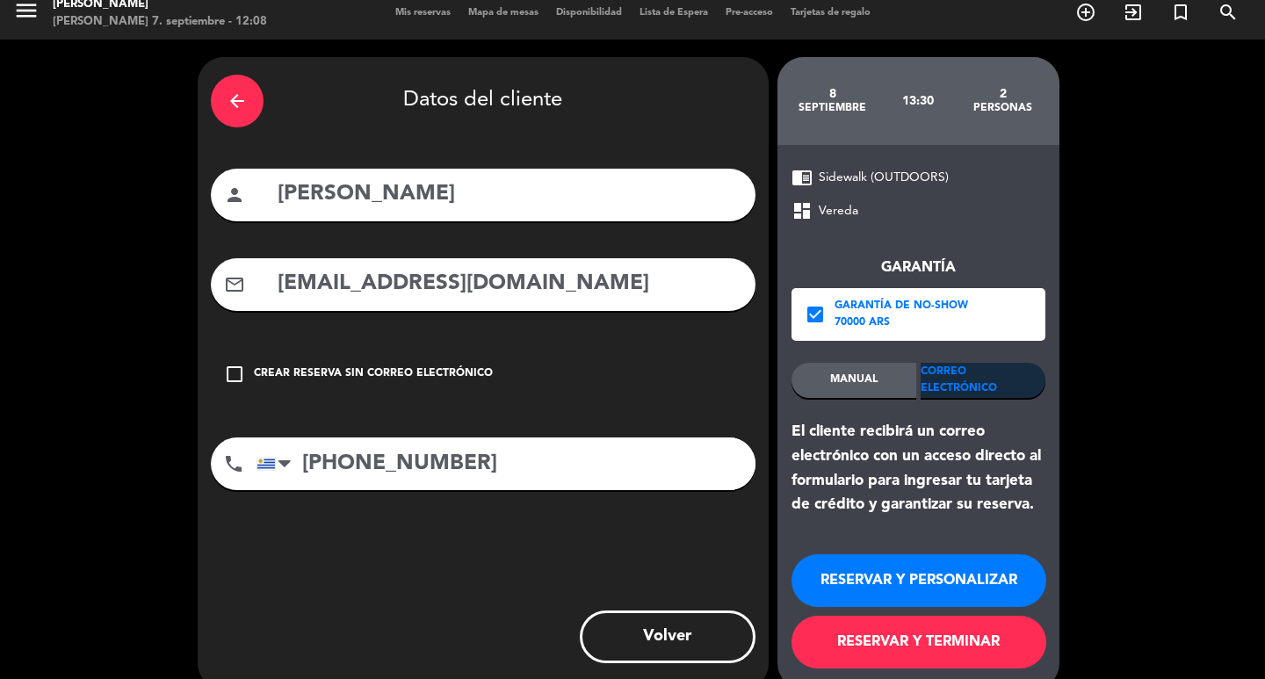
drag, startPoint x: 386, startPoint y: 300, endPoint x: 429, endPoint y: 298, distance: 43.1
type input "[EMAIL_ADDRESS][DOMAIN_NAME]"
drag, startPoint x: 429, startPoint y: 298, endPoint x: 723, endPoint y: 379, distance: 305.2
click at [723, 379] on div "check_box_outline_blank Crear reserva sin correo electrónico" at bounding box center [483, 374] width 545 height 53
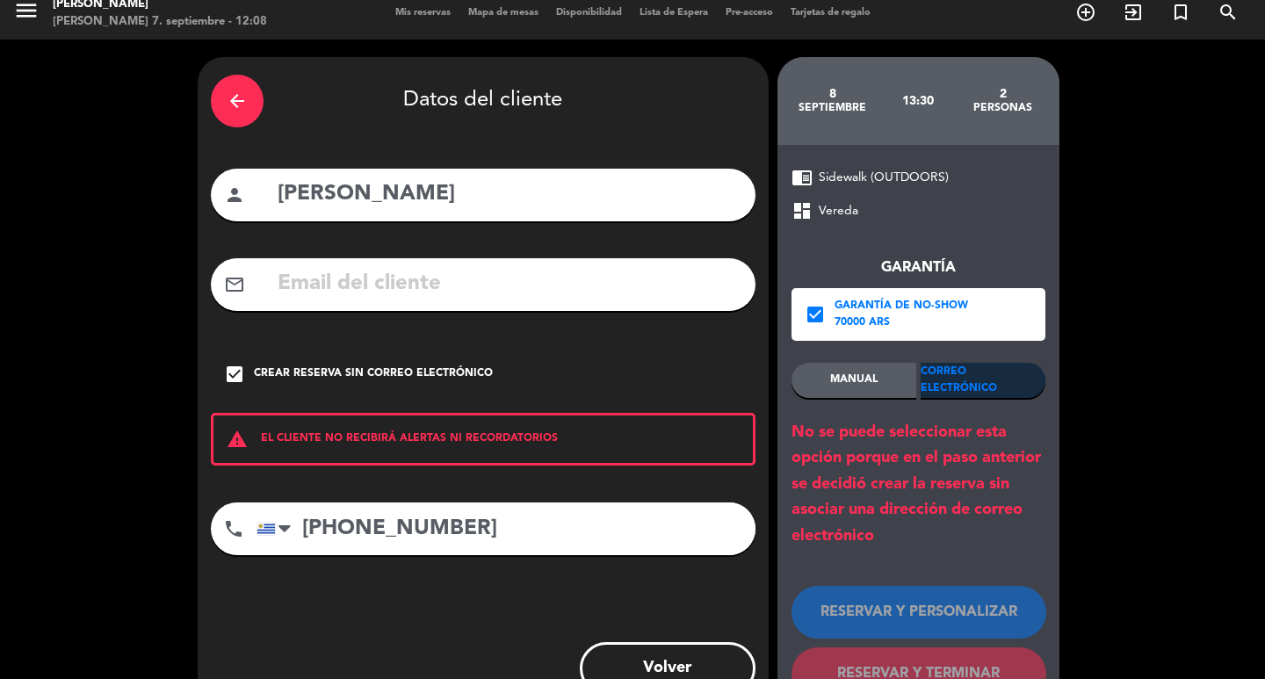
click at [1002, 395] on div "Correo Electrónico" at bounding box center [983, 380] width 125 height 35
click at [479, 388] on div "check_box Crear reserva sin correo electrónico" at bounding box center [483, 374] width 545 height 53
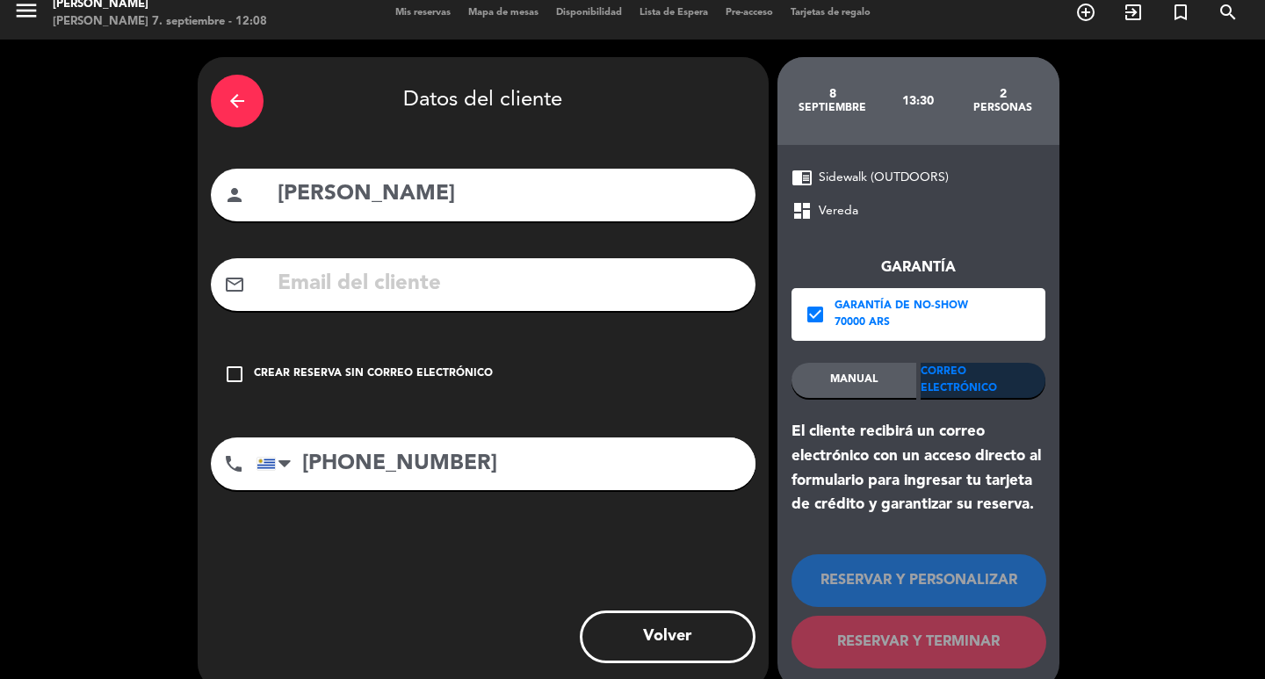
click at [534, 280] on div "mail_outline" at bounding box center [483, 284] width 545 height 53
click at [526, 300] on input "text" at bounding box center [509, 284] width 466 height 36
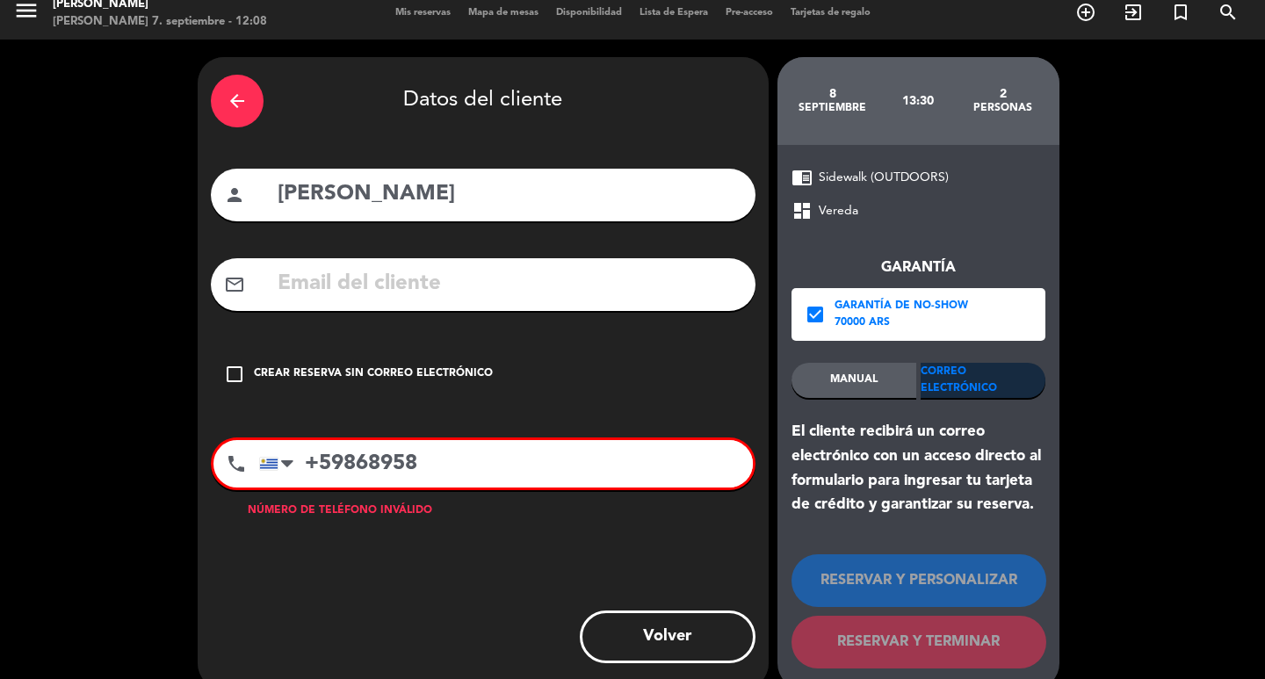
type input "+59868958"
click at [526, 300] on input "text" at bounding box center [509, 284] width 466 height 36
click at [579, 488] on input "+59868958" at bounding box center [506, 463] width 494 height 47
click at [554, 302] on input "text" at bounding box center [509, 284] width 466 height 36
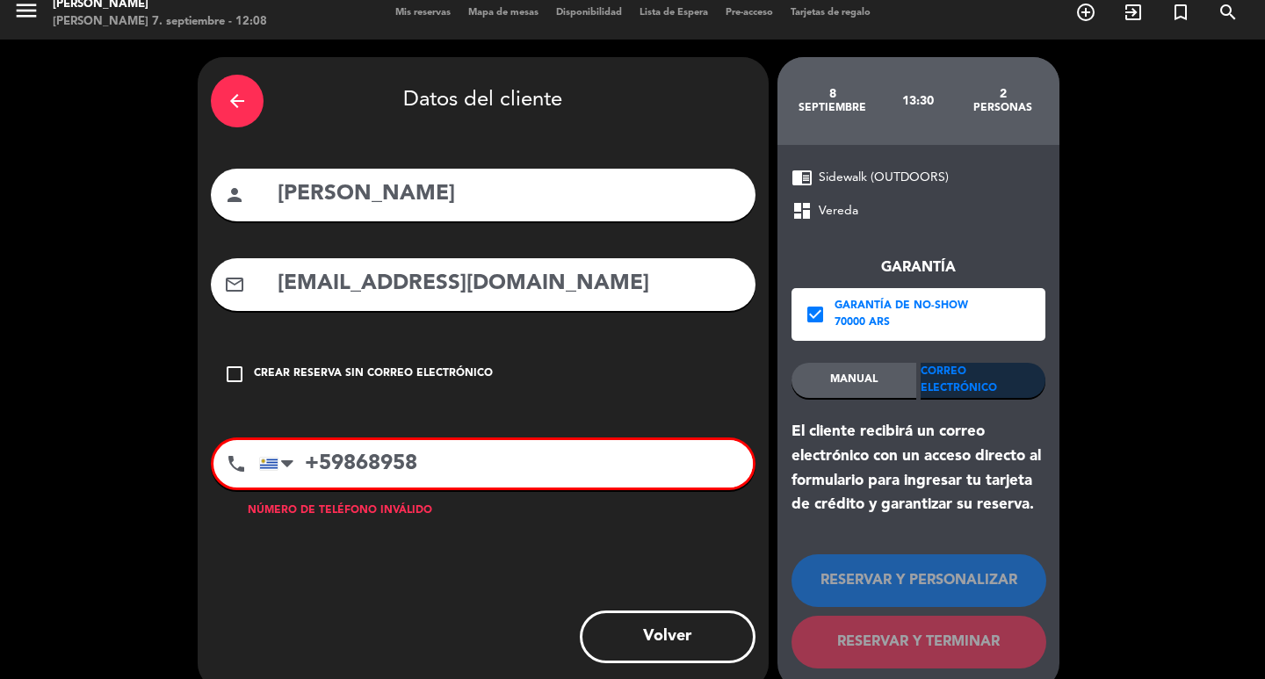
type input "[EMAIL_ADDRESS][DOMAIN_NAME]"
click at [348, 488] on input "+59868958" at bounding box center [506, 463] width 494 height 47
click at [452, 488] on input "[PHONE_NUMBER]" at bounding box center [506, 463] width 494 height 47
drag, startPoint x: 585, startPoint y: 294, endPoint x: 555, endPoint y: 351, distance: 64.4
click at [584, 294] on input "[EMAIL_ADDRESS][DOMAIN_NAME]" at bounding box center [509, 284] width 466 height 36
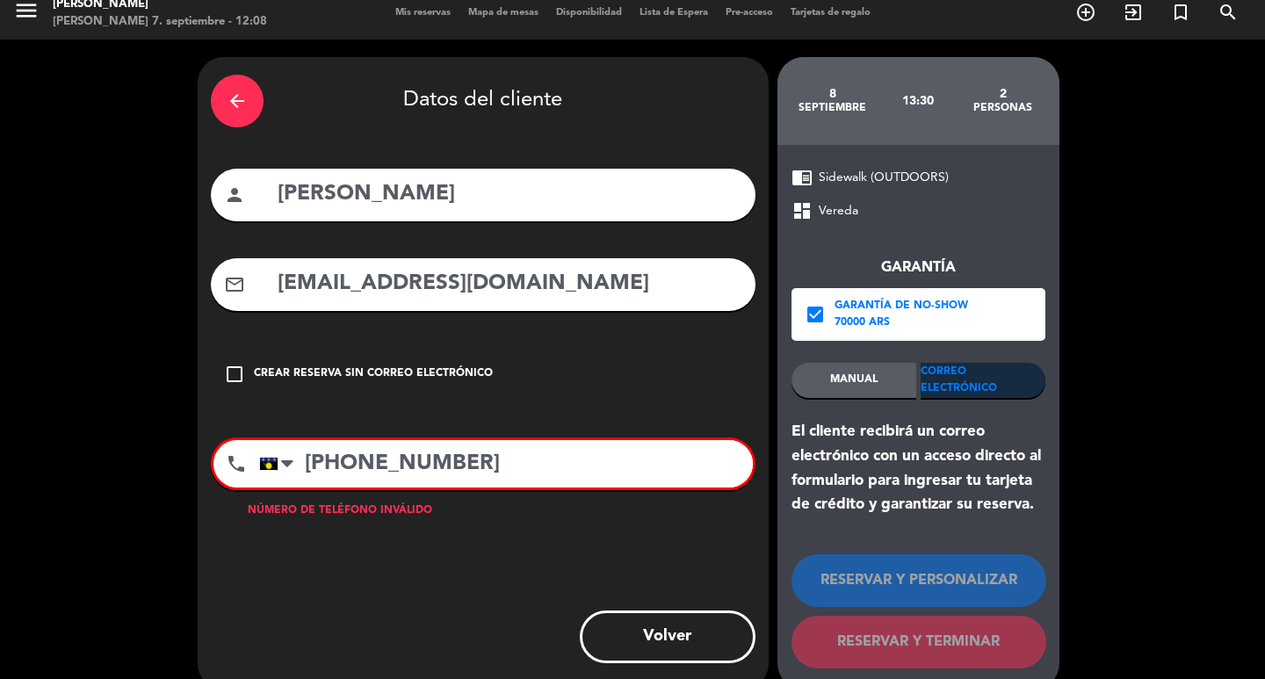
click at [508, 488] on input "[PHONE_NUMBER]" at bounding box center [506, 463] width 494 height 47
type input "[PHONE_NUMBER]"
click at [360, 488] on input "[PHONE_NUMBER]" at bounding box center [506, 463] width 494 height 47
drag, startPoint x: 360, startPoint y: 505, endPoint x: 380, endPoint y: 507, distance: 19.4
click at [380, 488] on input "[PHONE_NUMBER]" at bounding box center [506, 463] width 494 height 47
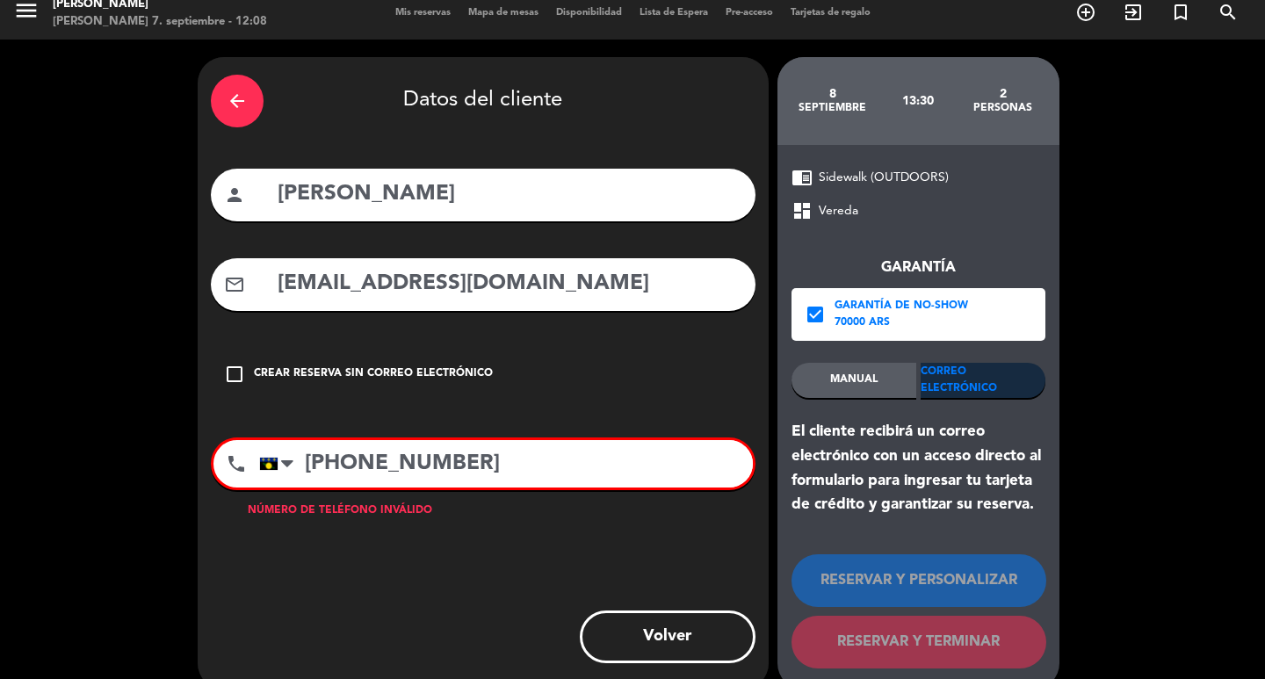
click at [471, 488] on input "[PHONE_NUMBER]" at bounding box center [506, 463] width 494 height 47
click at [470, 488] on input "[PHONE_NUMBER]" at bounding box center [506, 463] width 494 height 47
click at [386, 488] on input "[PHONE_NUMBER]" at bounding box center [506, 463] width 494 height 47
click at [447, 488] on input "[PHONE_NUMBER]" at bounding box center [506, 463] width 494 height 47
drag, startPoint x: 381, startPoint y: 506, endPoint x: 362, endPoint y: 493, distance: 23.4
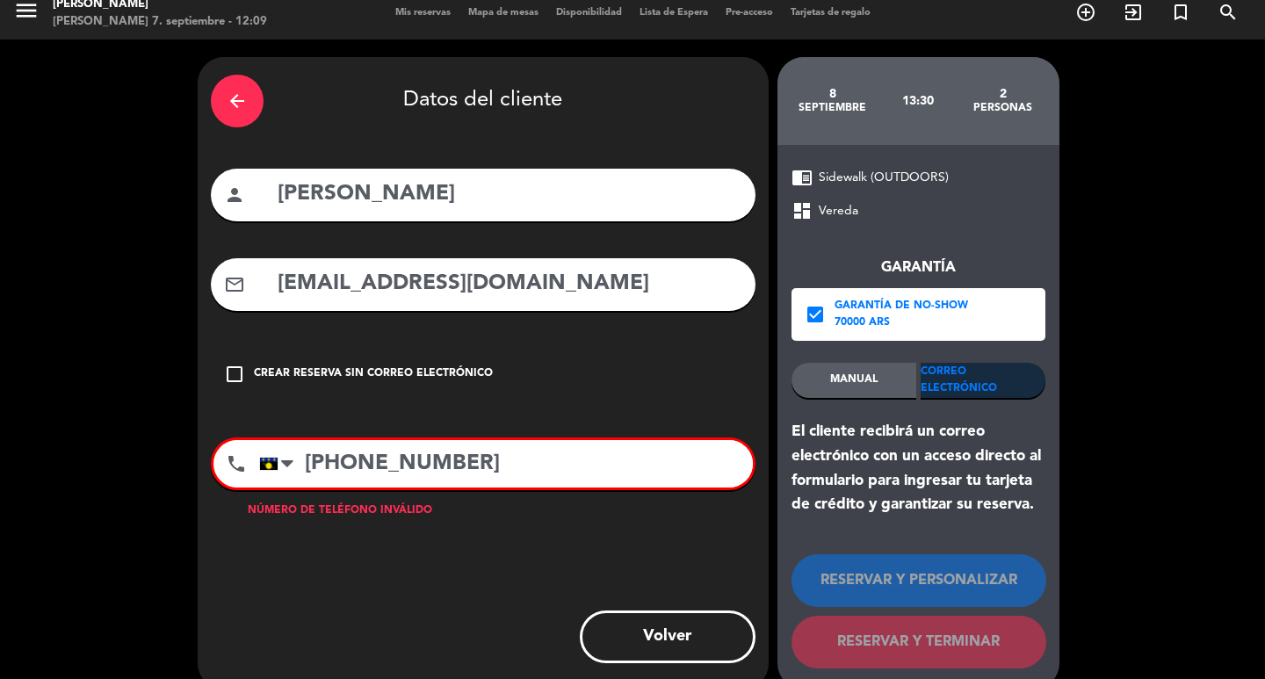
click at [381, 488] on input "[PHONE_NUMBER]" at bounding box center [506, 463] width 494 height 47
drag, startPoint x: 488, startPoint y: 503, endPoint x: 298, endPoint y: 526, distance: 192.0
click at [298, 490] on div "phone [GEOGRAPHIC_DATA] +1 [GEOGRAPHIC_DATA] +44 [GEOGRAPHIC_DATA] ([GEOGRAPHIC…" at bounding box center [483, 463] width 545 height 53
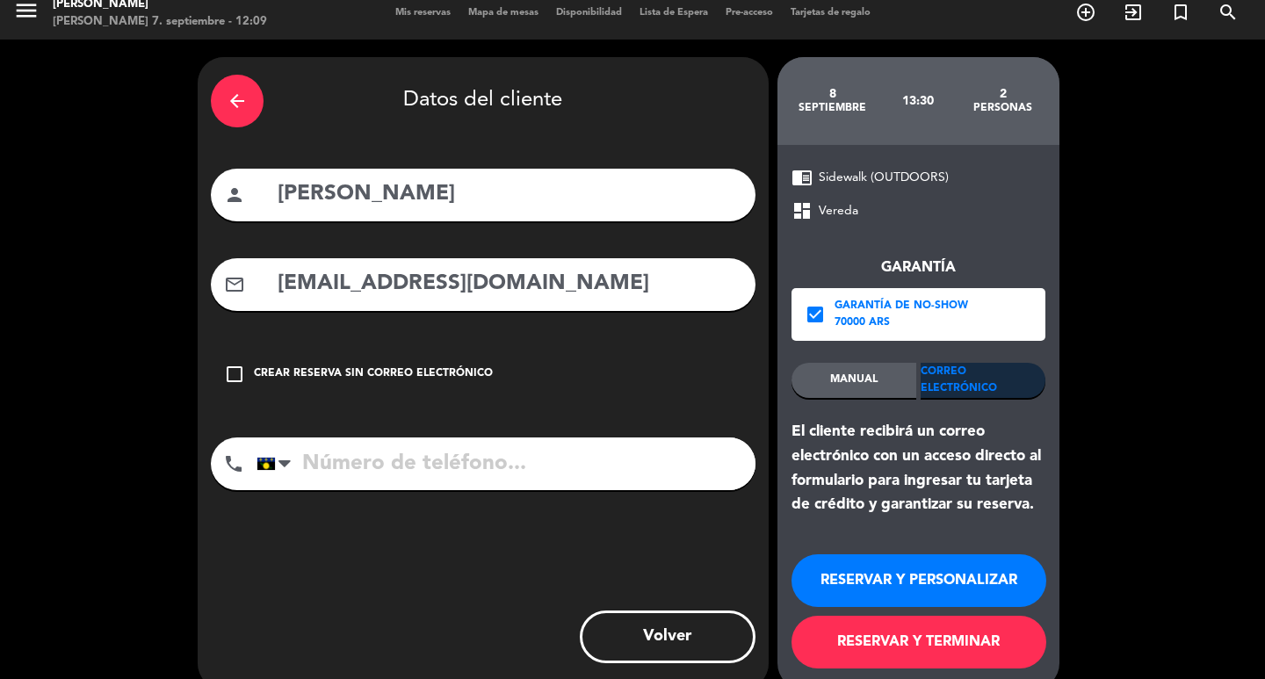
click at [917, 600] on button "RESERVAR Y PERSONALIZAR" at bounding box center [919, 580] width 255 height 53
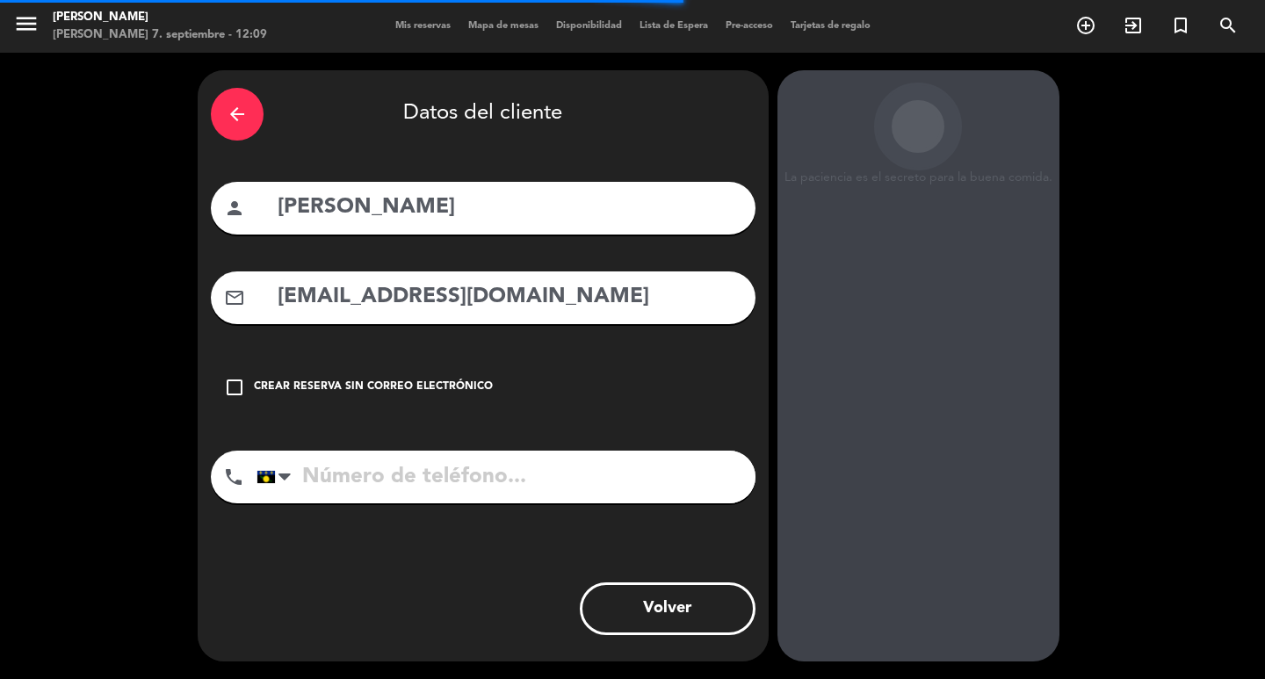
scroll to position [51, 0]
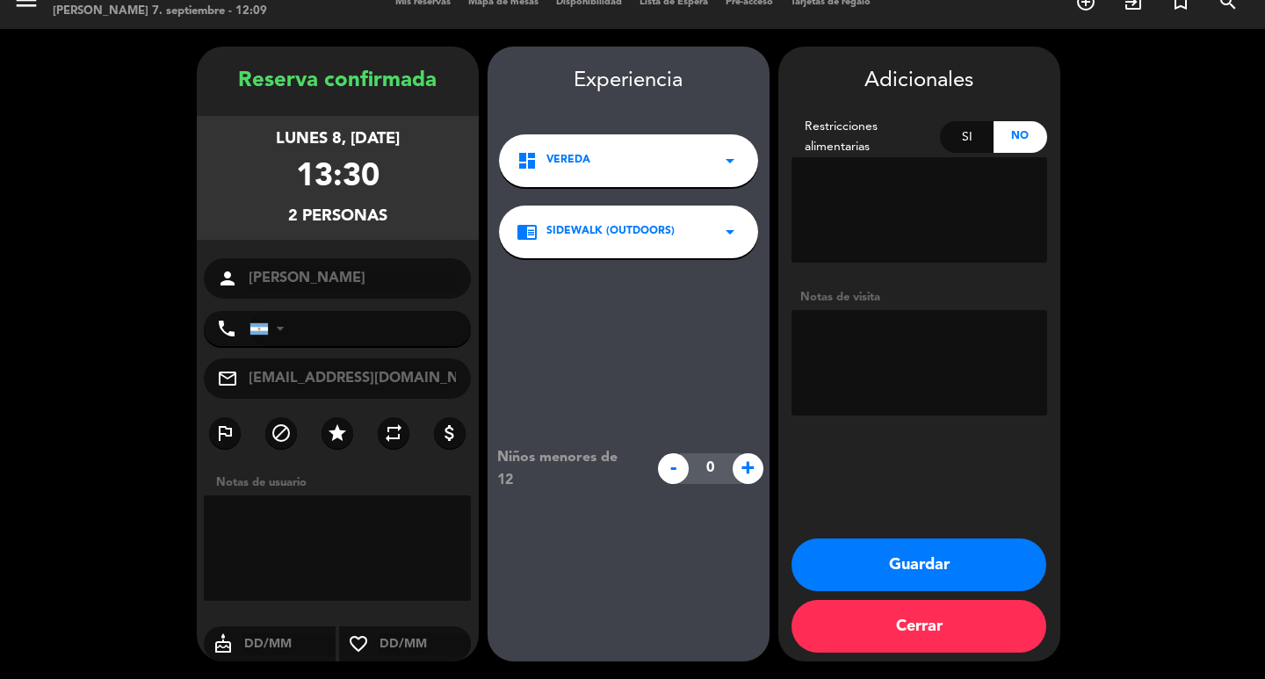
click at [951, 560] on button "Guardar" at bounding box center [919, 565] width 255 height 53
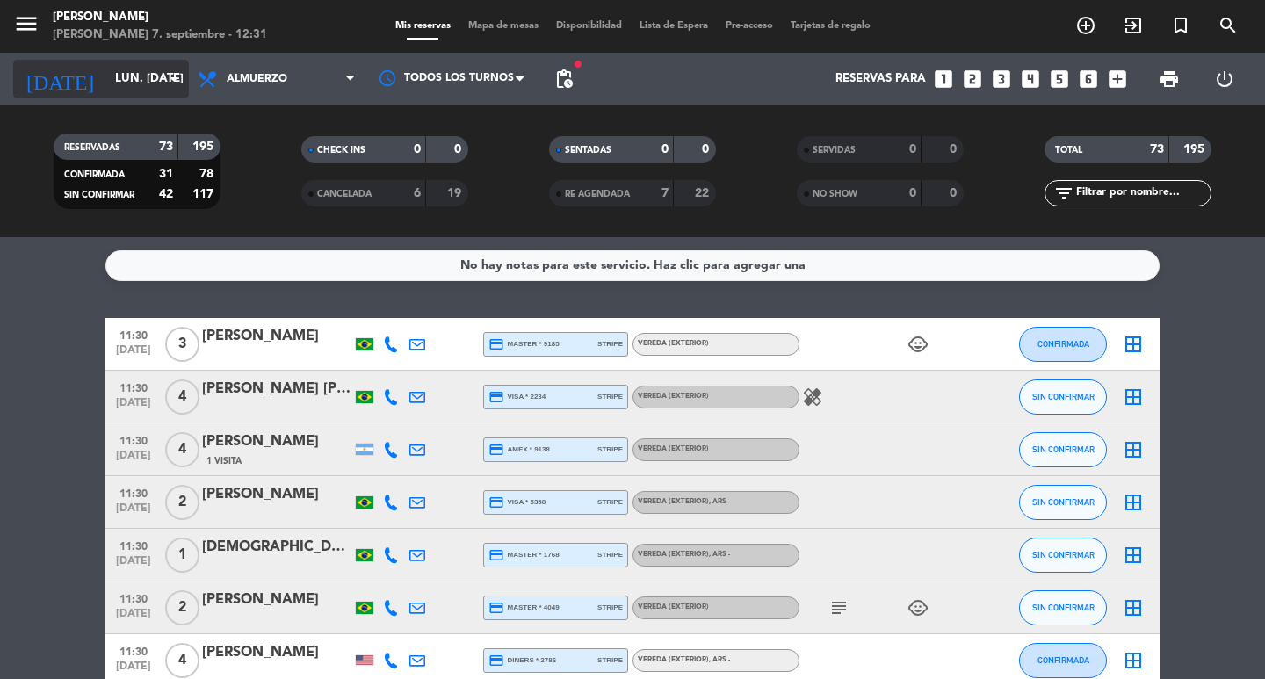
click at [151, 82] on input "lun. [DATE]" at bounding box center [183, 79] width 155 height 32
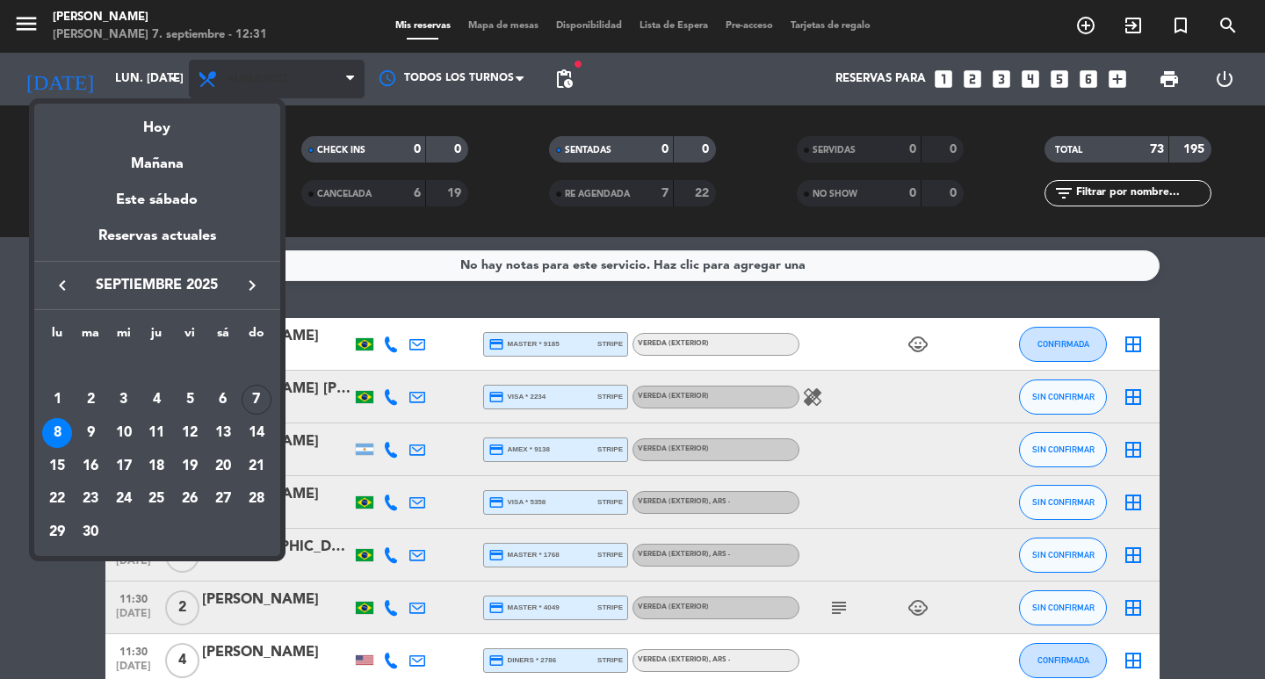
click at [277, 55] on div at bounding box center [632, 339] width 1265 height 679
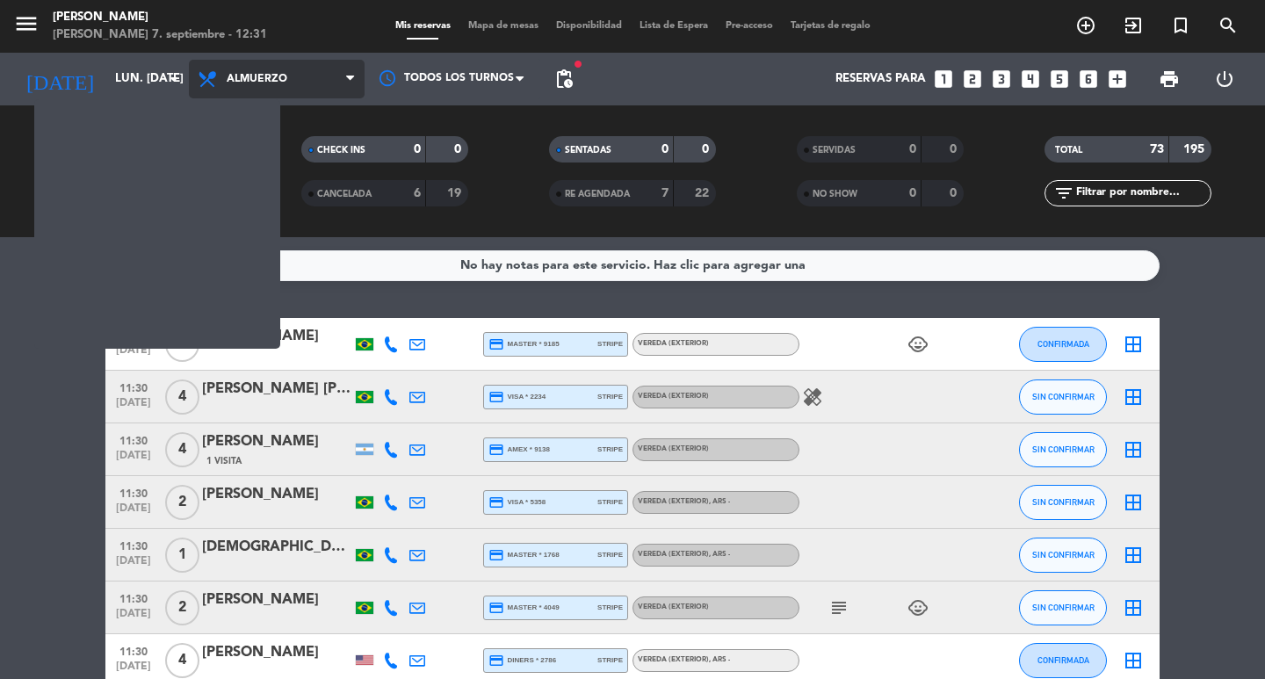
click at [279, 60] on span "Almuerzo" at bounding box center [277, 79] width 176 height 39
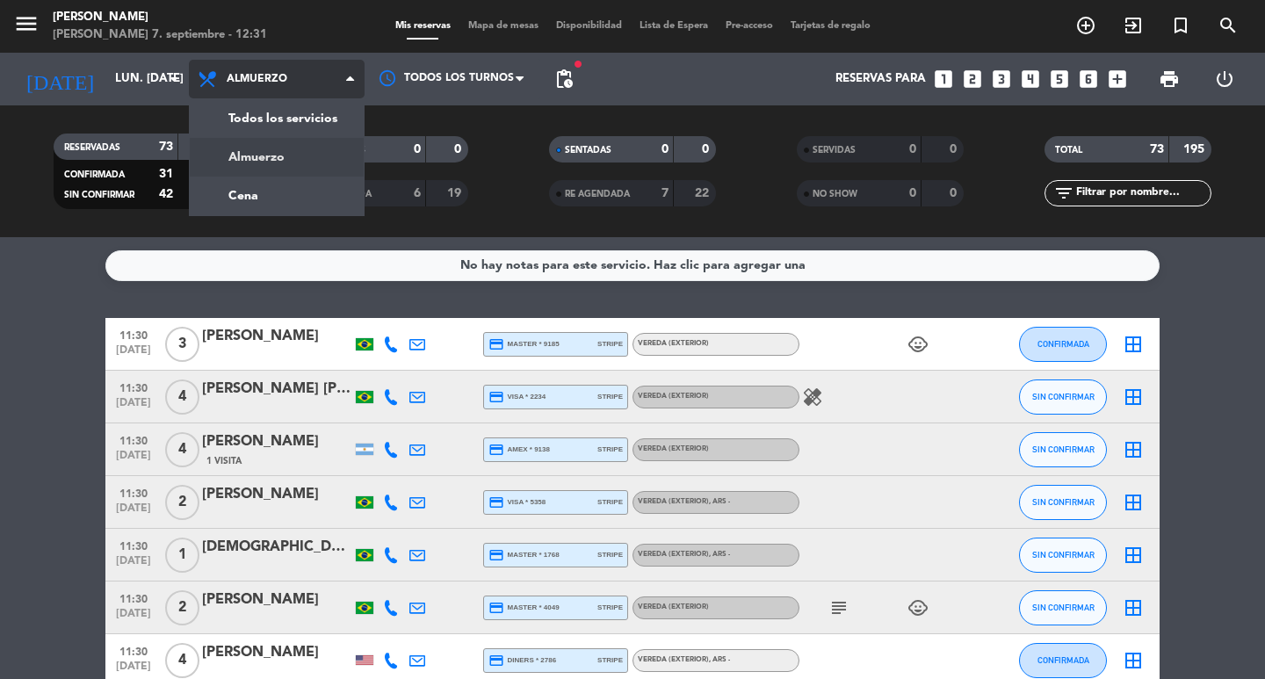
click at [344, 76] on span "Almuerzo" at bounding box center [277, 79] width 176 height 39
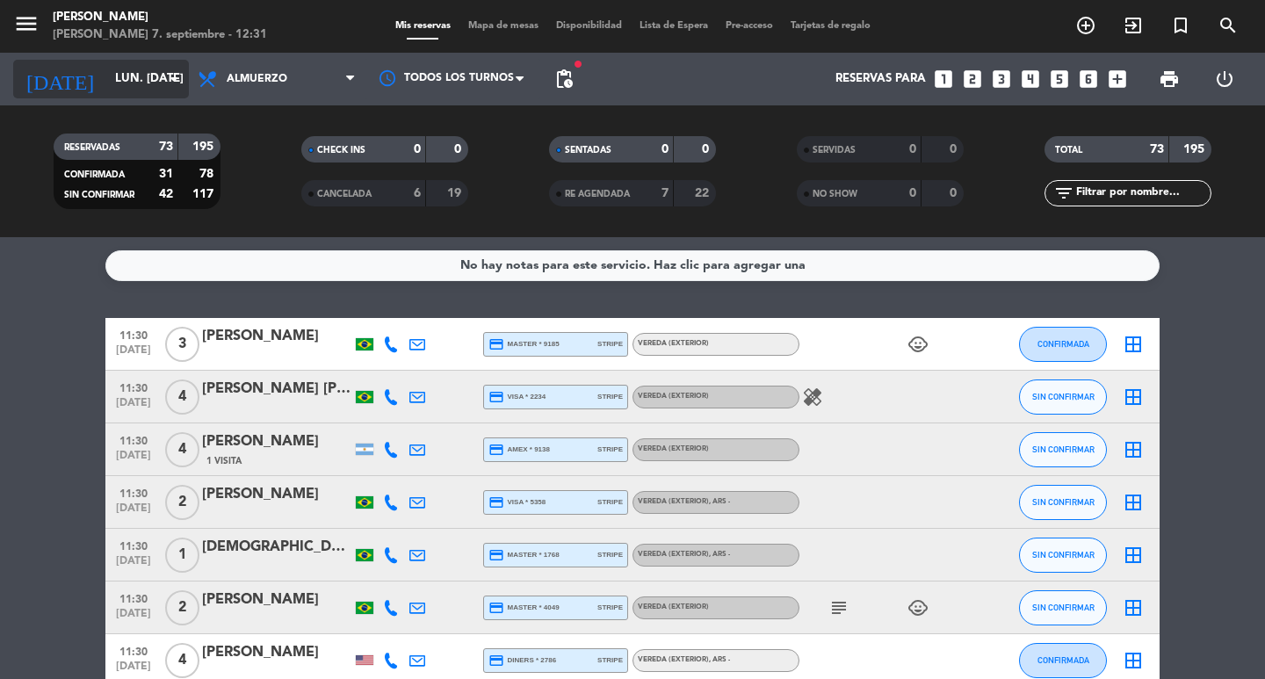
click at [118, 63] on input "lun. [DATE]" at bounding box center [183, 79] width 155 height 32
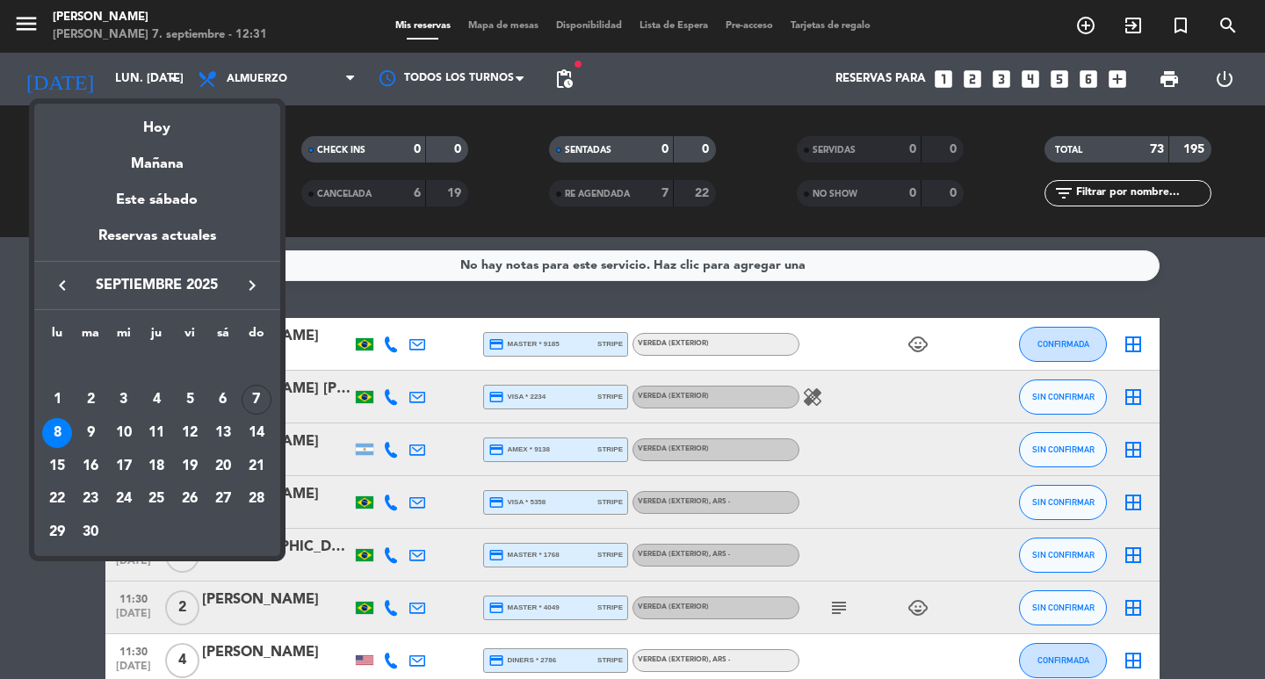
click at [359, 308] on div at bounding box center [632, 339] width 1265 height 679
